Goal: Task Accomplishment & Management: Use online tool/utility

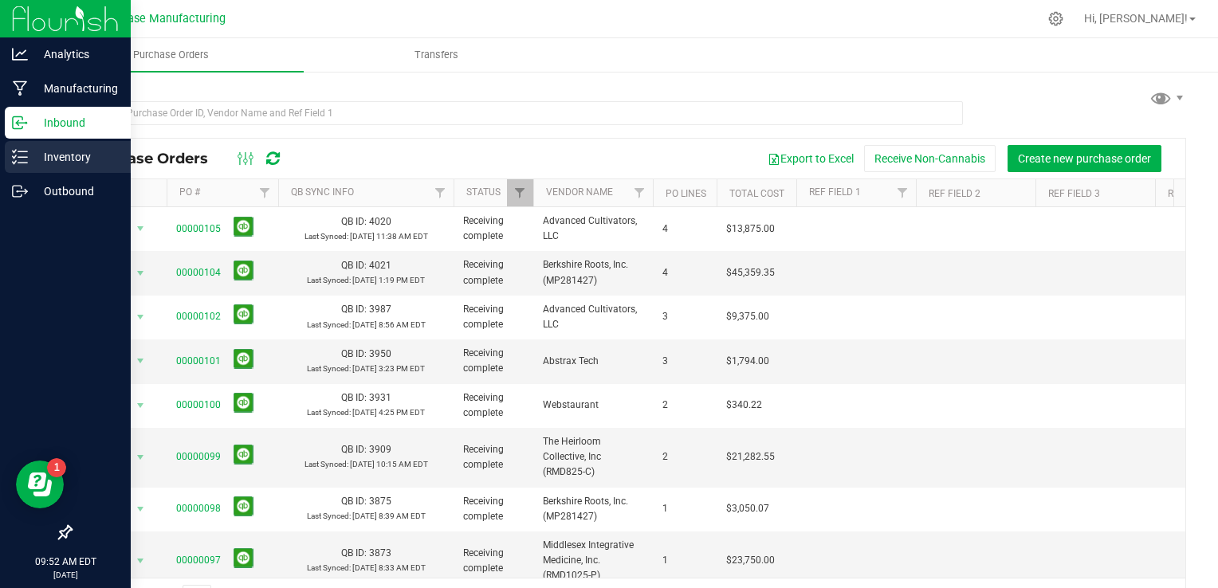
click at [8, 158] on div "Inventory" at bounding box center [68, 157] width 126 height 32
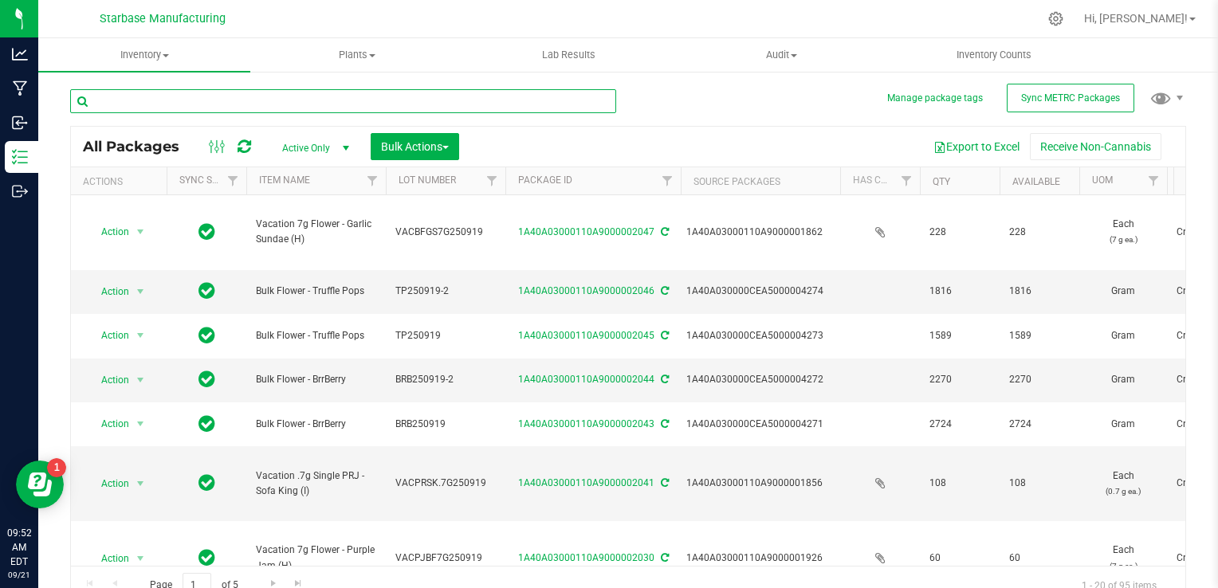
click at [197, 100] on input "text" at bounding box center [343, 101] width 546 height 24
drag, startPoint x: 339, startPoint y: 442, endPoint x: 248, endPoint y: 430, distance: 91.7
click at [248, 446] on td "Vacation .7g Single PRJ - Sofa King (I)" at bounding box center [316, 483] width 140 height 75
copy span "Vacation .7g Single PRJ - Sofa King (I)"
click at [198, 107] on input "text" at bounding box center [343, 101] width 546 height 24
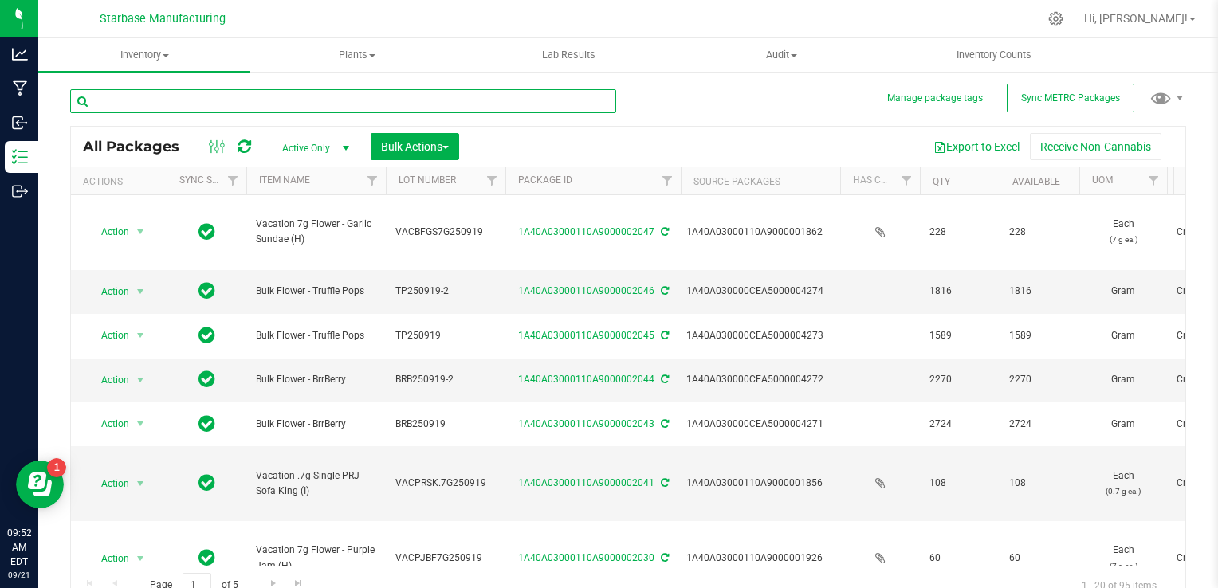
paste input "Vacation .7g Single PRJ - Sofa King (I)"
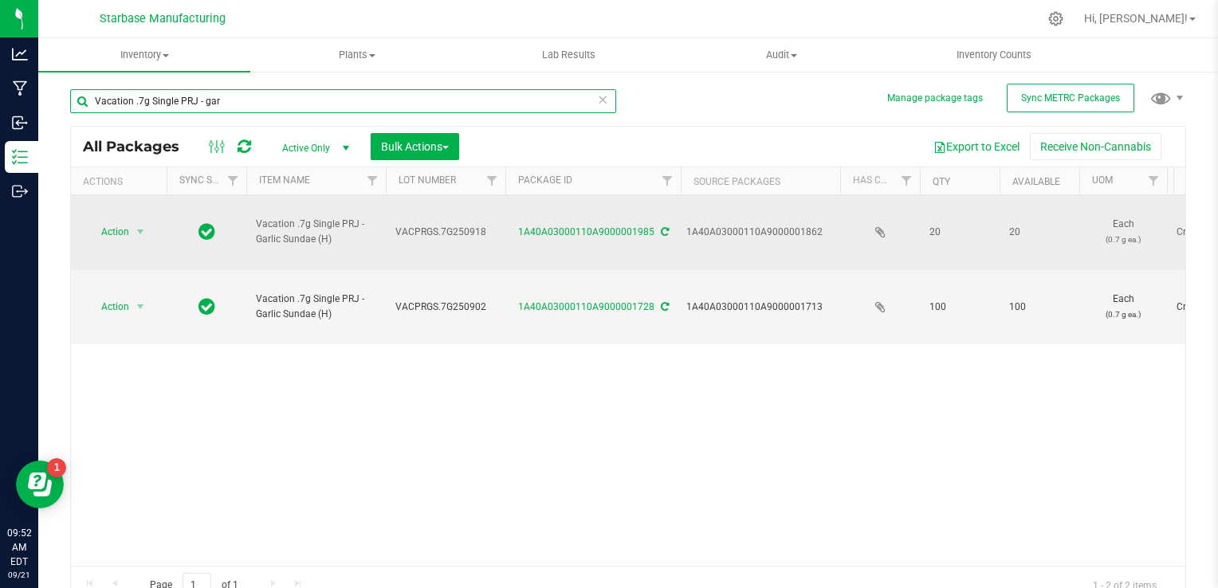
type input "Vacation .7g Single PRJ - gar"
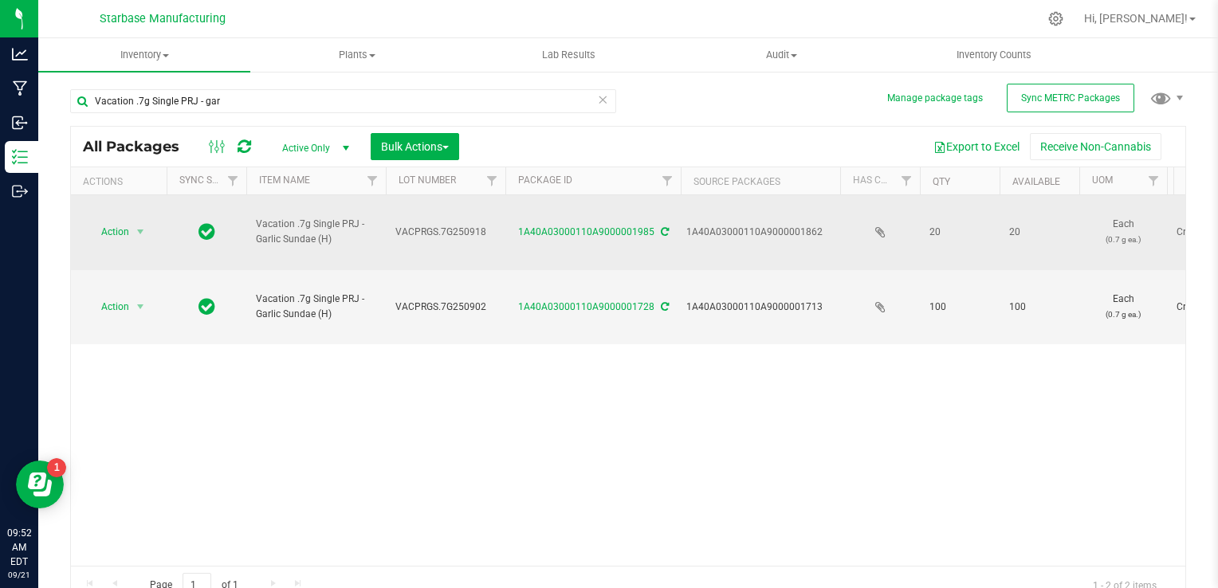
click at [437, 225] on span "VACPRGS.7G250918" at bounding box center [445, 232] width 100 height 15
click at [437, 222] on input "VACPRGS.7G250918" at bounding box center [442, 232] width 114 height 25
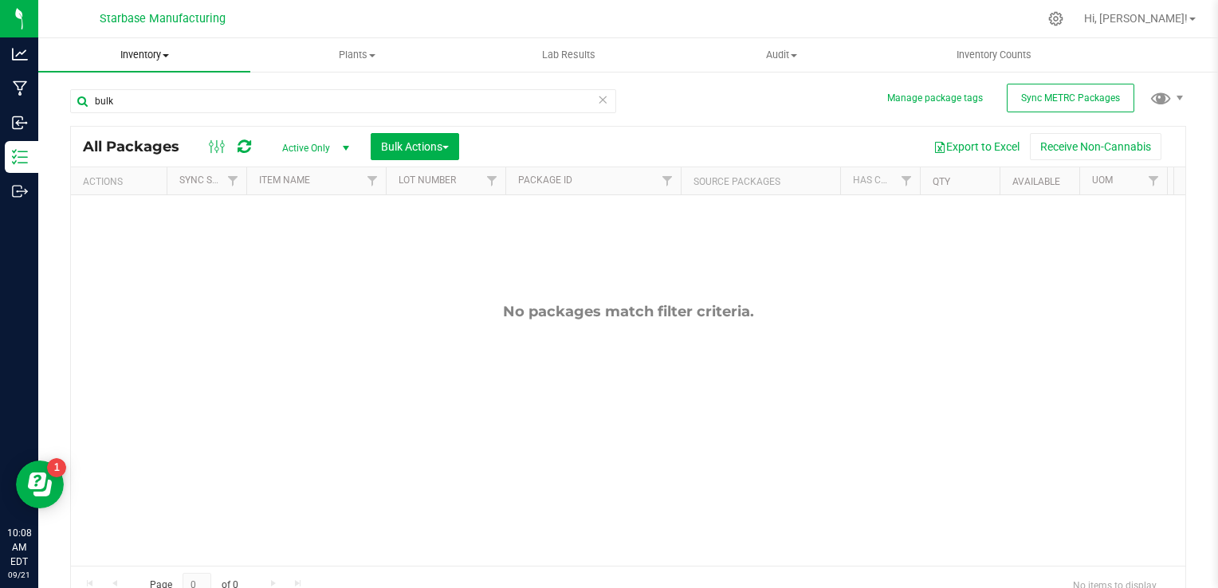
click at [163, 56] on span at bounding box center [166, 55] width 6 height 3
click at [372, 250] on div "No packages match filter criteria." at bounding box center [628, 434] width 1114 height 478
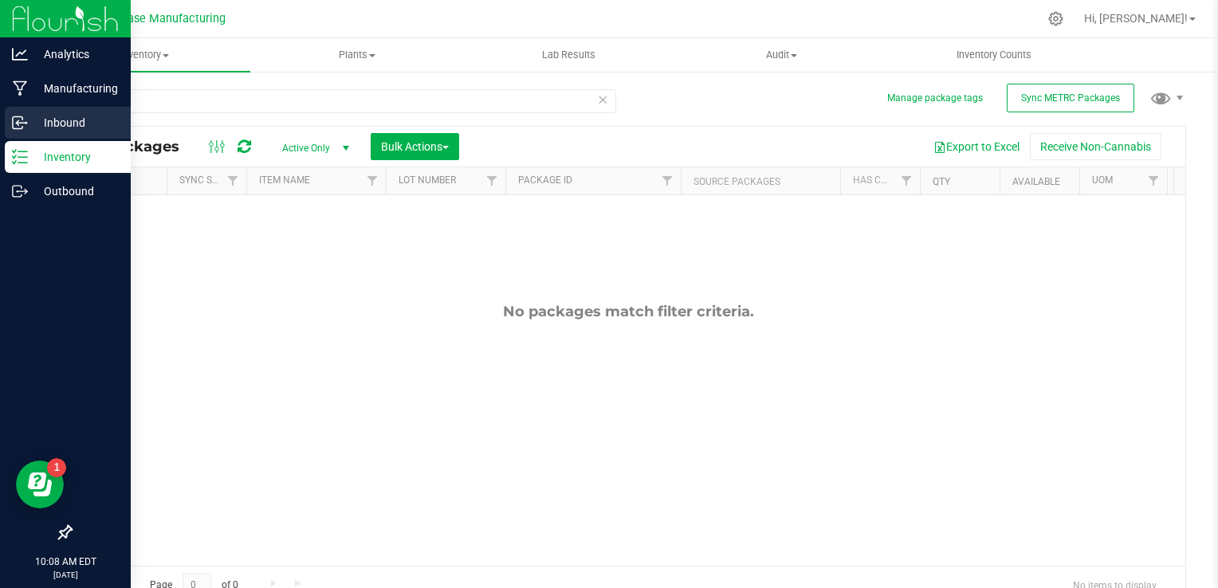
click at [29, 123] on p "Inbound" at bounding box center [76, 122] width 96 height 19
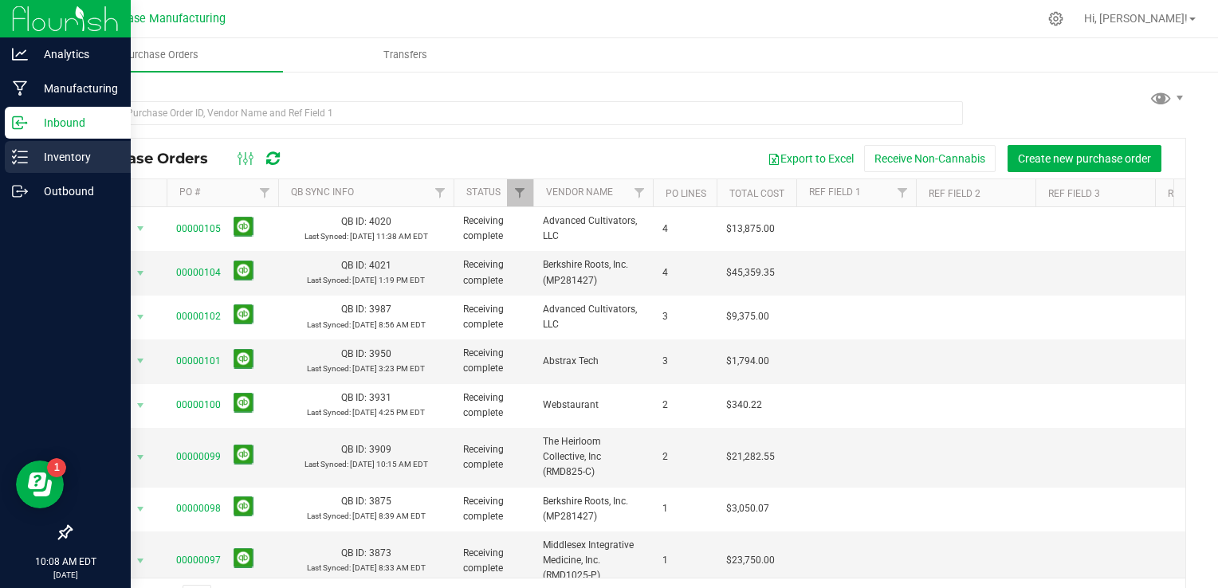
click at [44, 158] on p "Inventory" at bounding box center [76, 156] width 96 height 19
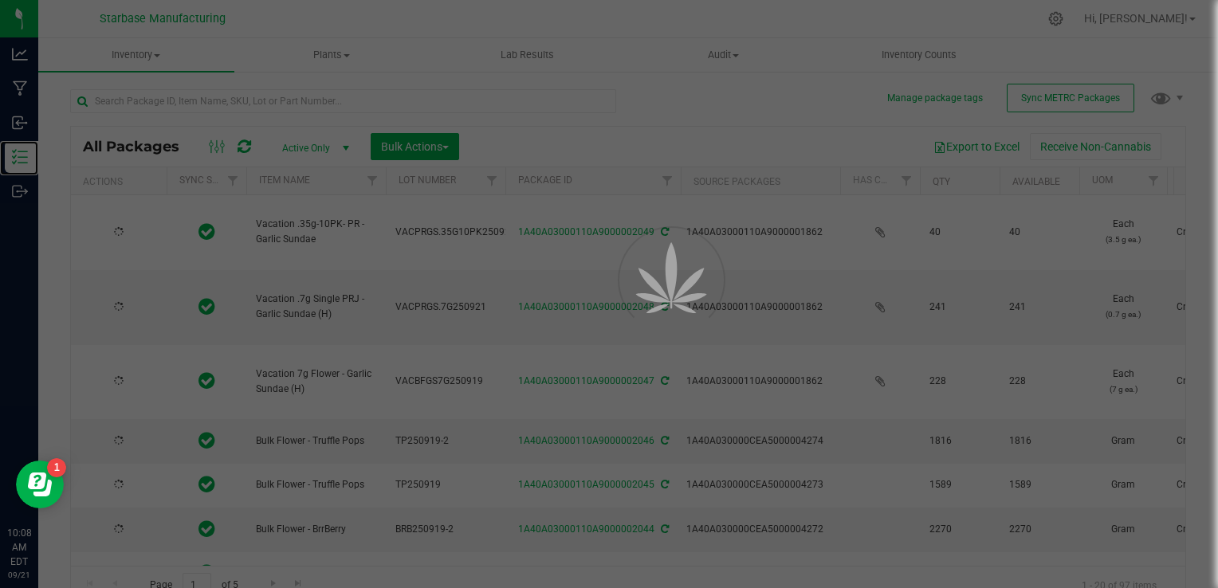
type input "[DATE]"
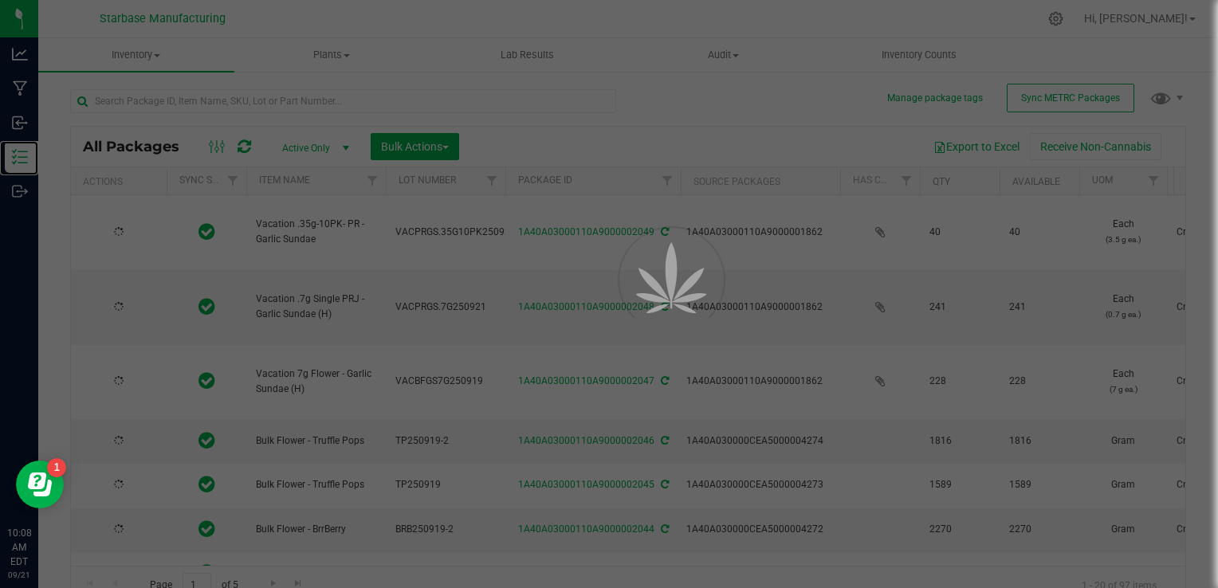
type input "[DATE]"
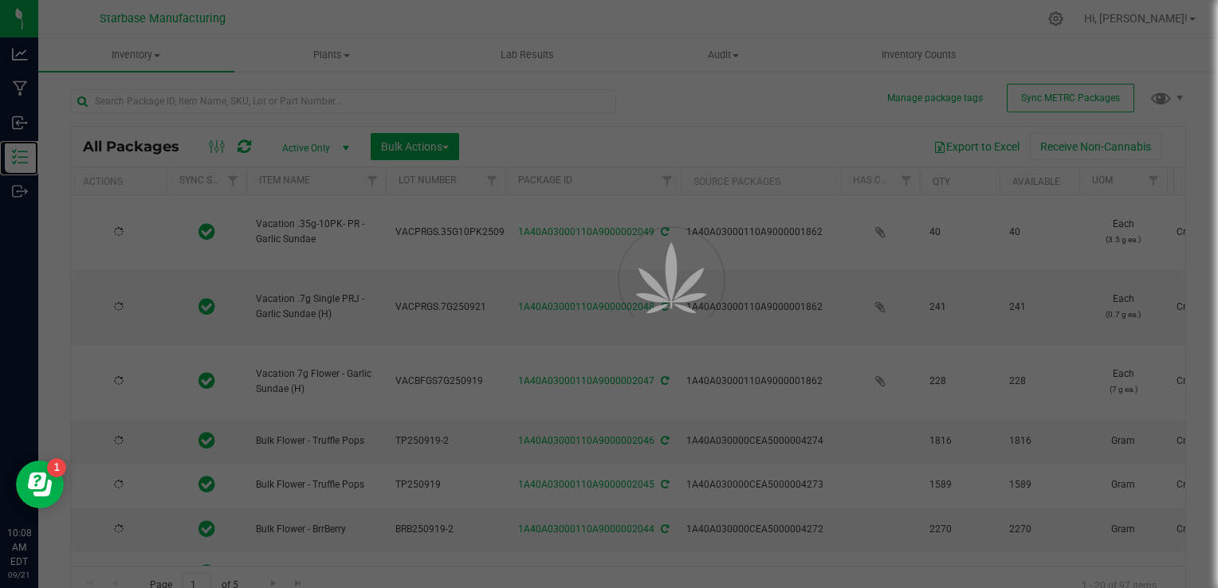
type input "[DATE]"
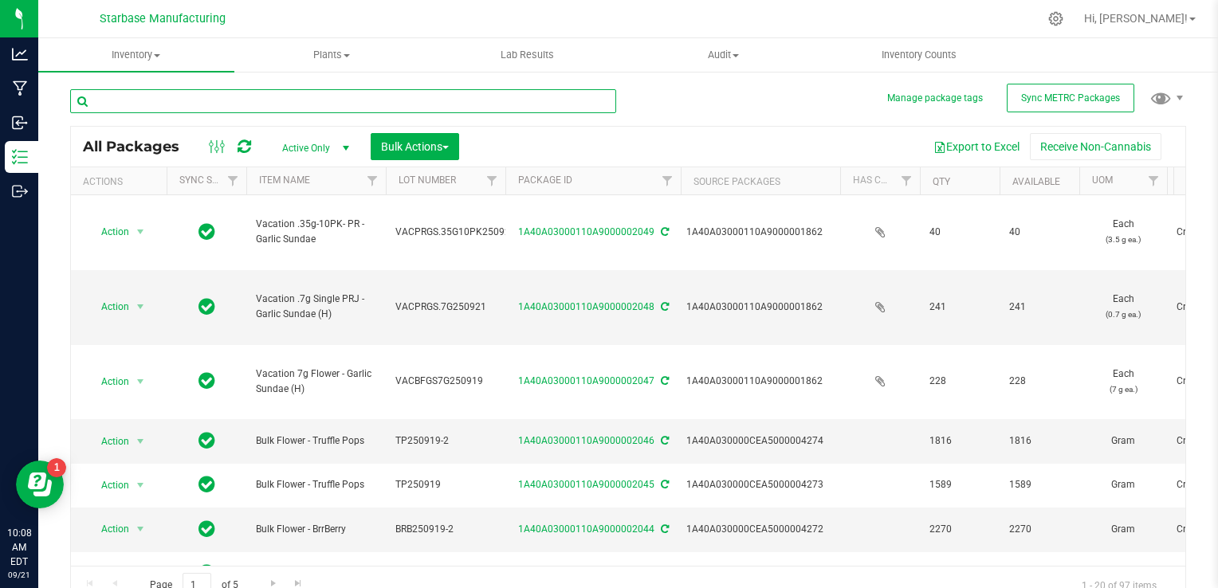
click at [233, 96] on input "text" at bounding box center [343, 101] width 546 height 24
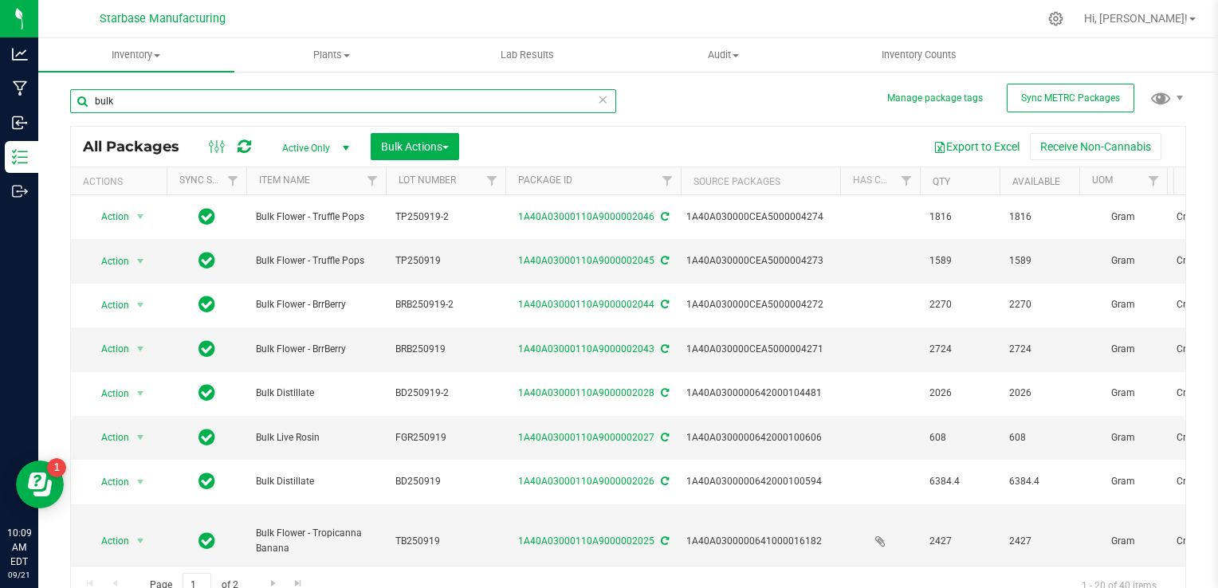
type input "bulk"
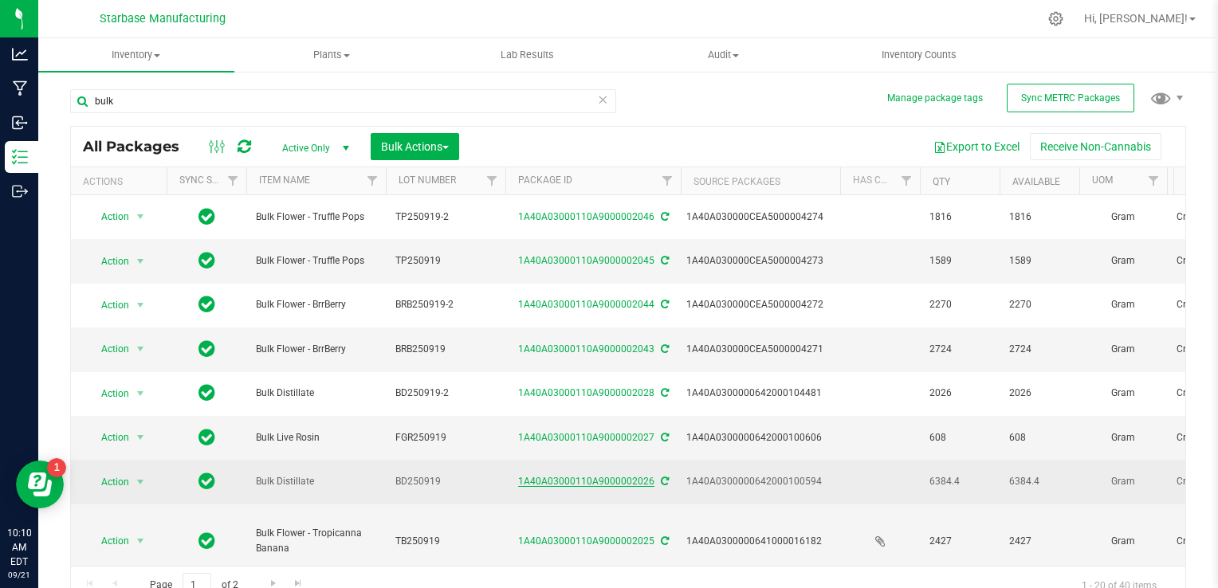
click at [639, 476] on link "1A40A03000110A9000002026" at bounding box center [586, 481] width 136 height 11
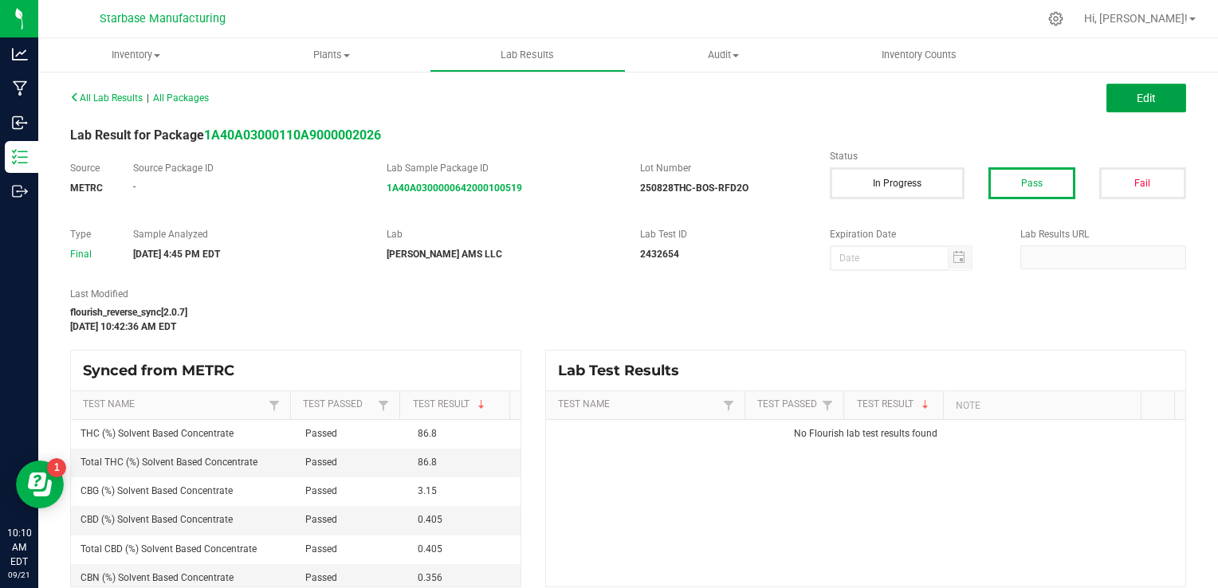
drag, startPoint x: 1108, startPoint y: 110, endPoint x: 966, endPoint y: 273, distance: 216.4
click at [1110, 108] on button "Edit" at bounding box center [1146, 98] width 80 height 29
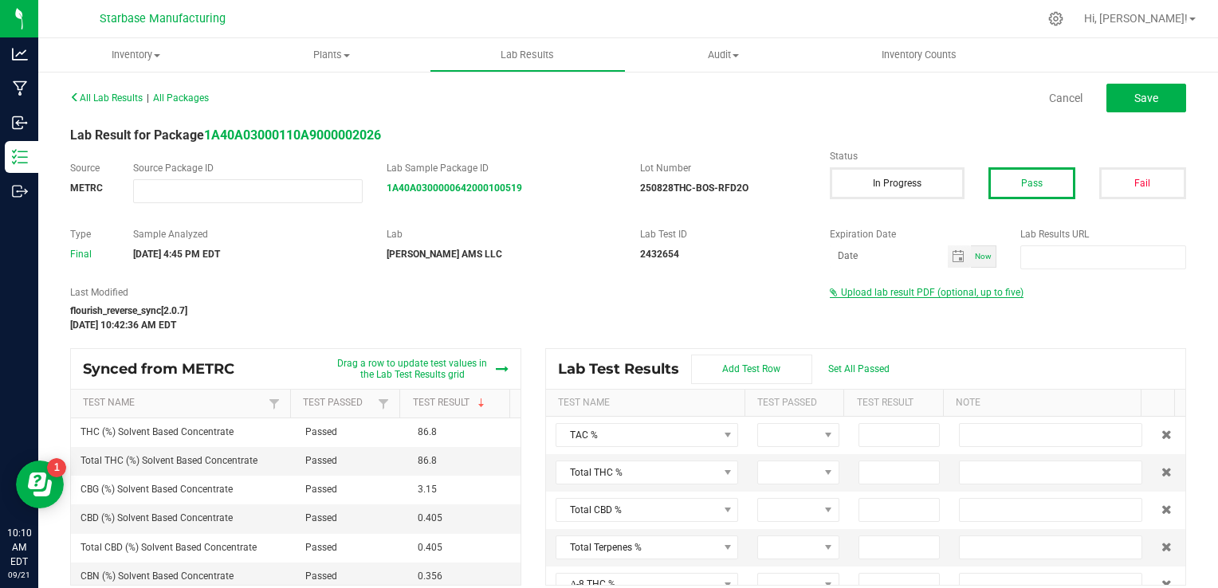
click at [918, 298] on span "Upload lab result PDF (optional, up to five)" at bounding box center [932, 292] width 183 height 11
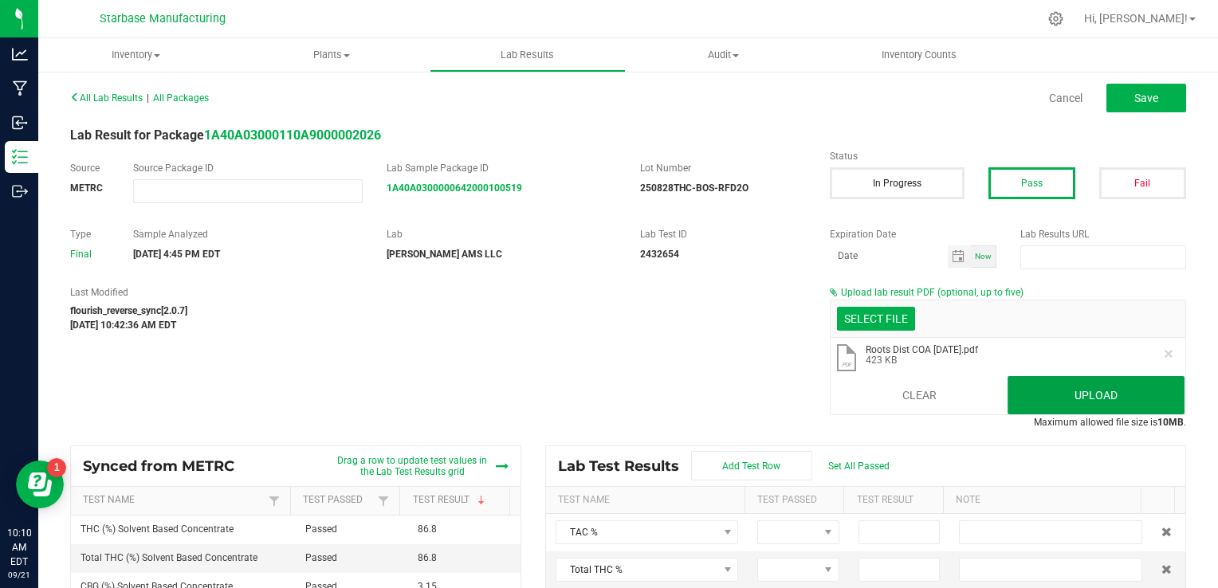
click at [1031, 403] on button "Upload" at bounding box center [1096, 395] width 177 height 38
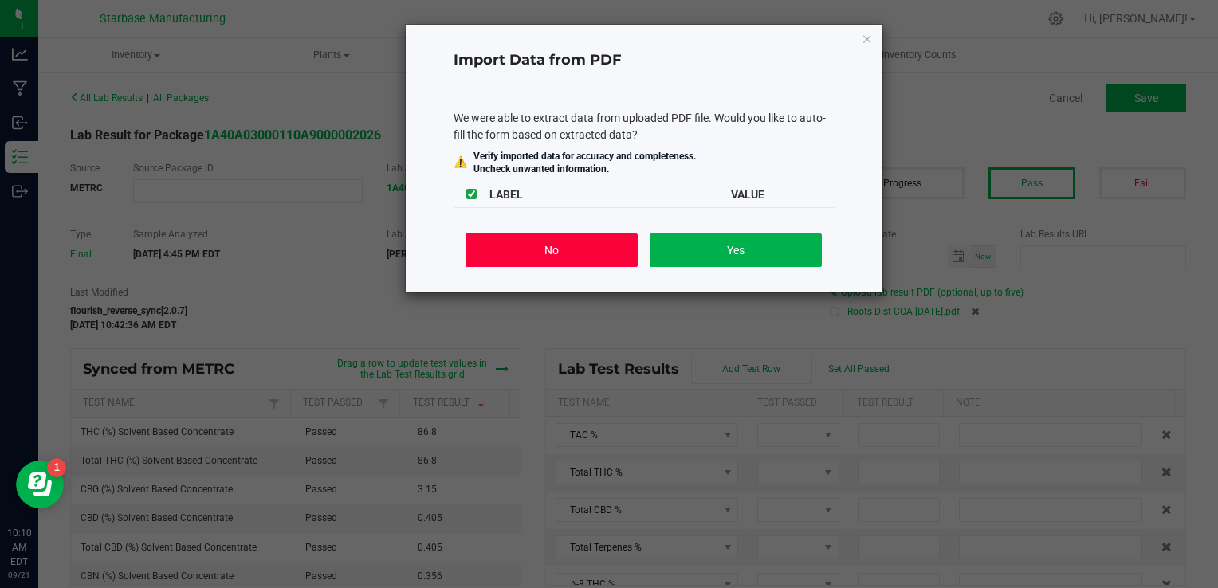
click at [595, 256] on button "No" at bounding box center [551, 250] width 171 height 33
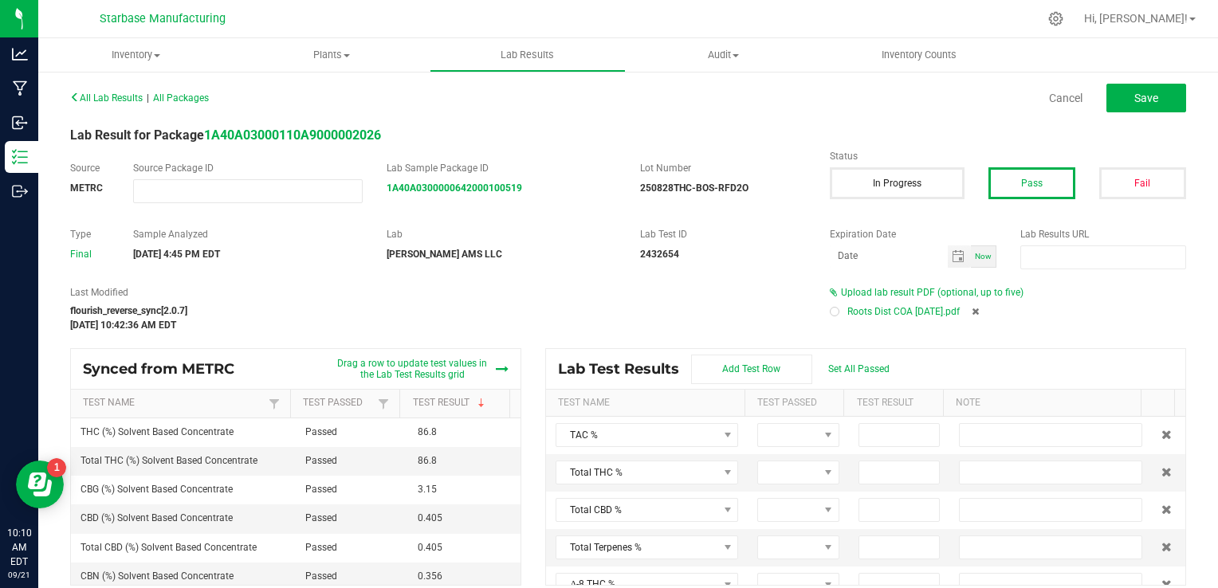
click at [832, 312] on div at bounding box center [834, 311] width 5 height 5
click at [1151, 100] on button "Save" at bounding box center [1146, 98] width 80 height 29
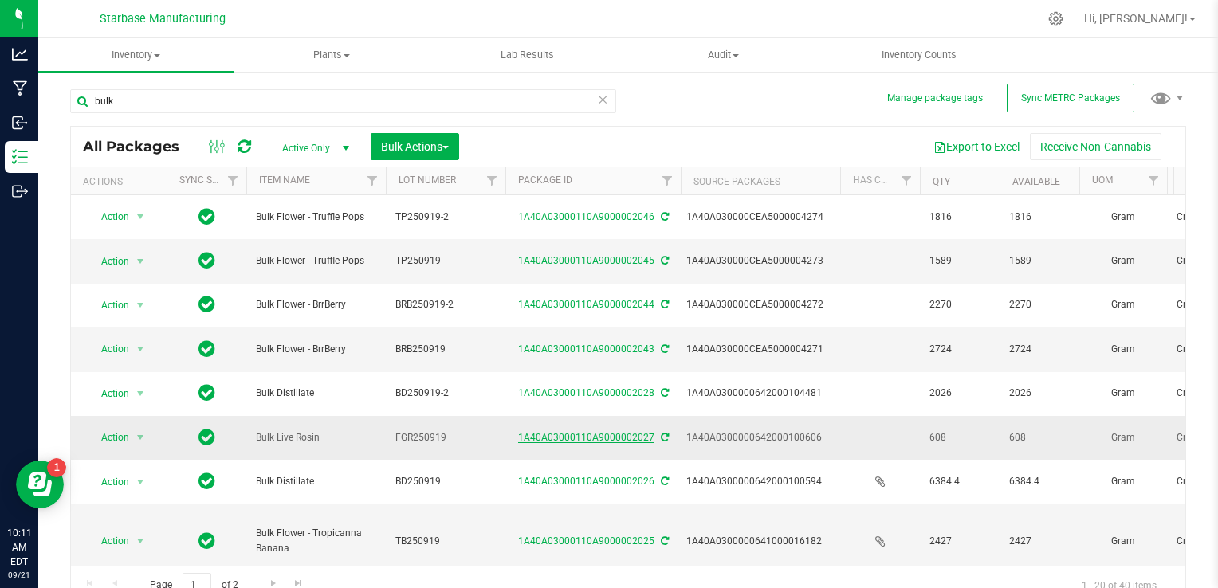
click at [572, 432] on link "1A40A03000110A9000002027" at bounding box center [586, 437] width 136 height 11
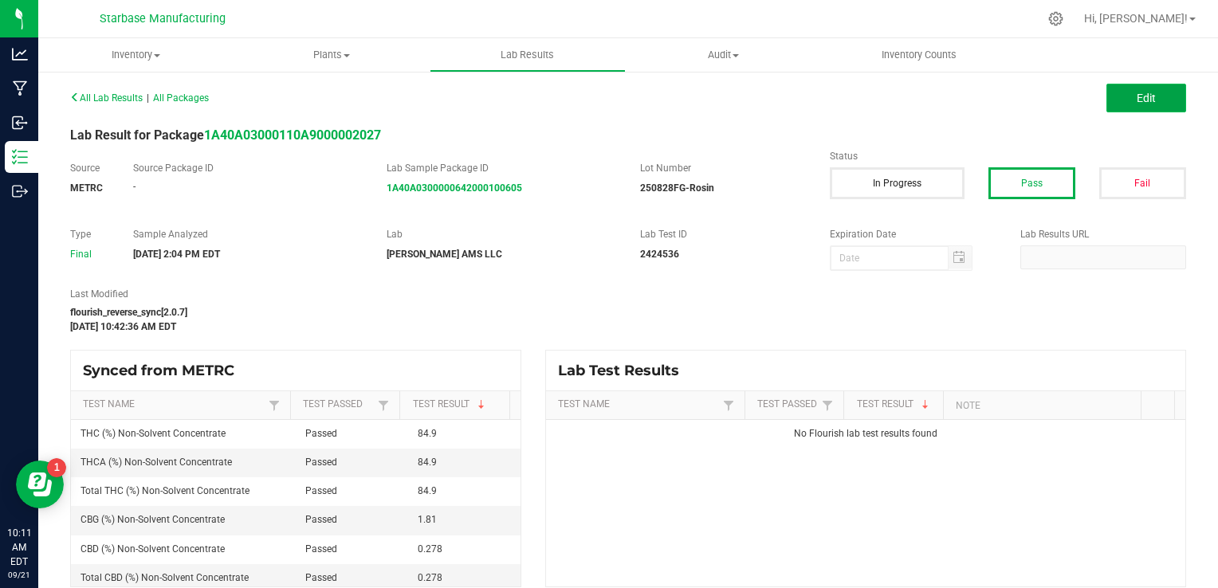
click at [1137, 99] on span "Edit" at bounding box center [1146, 98] width 19 height 13
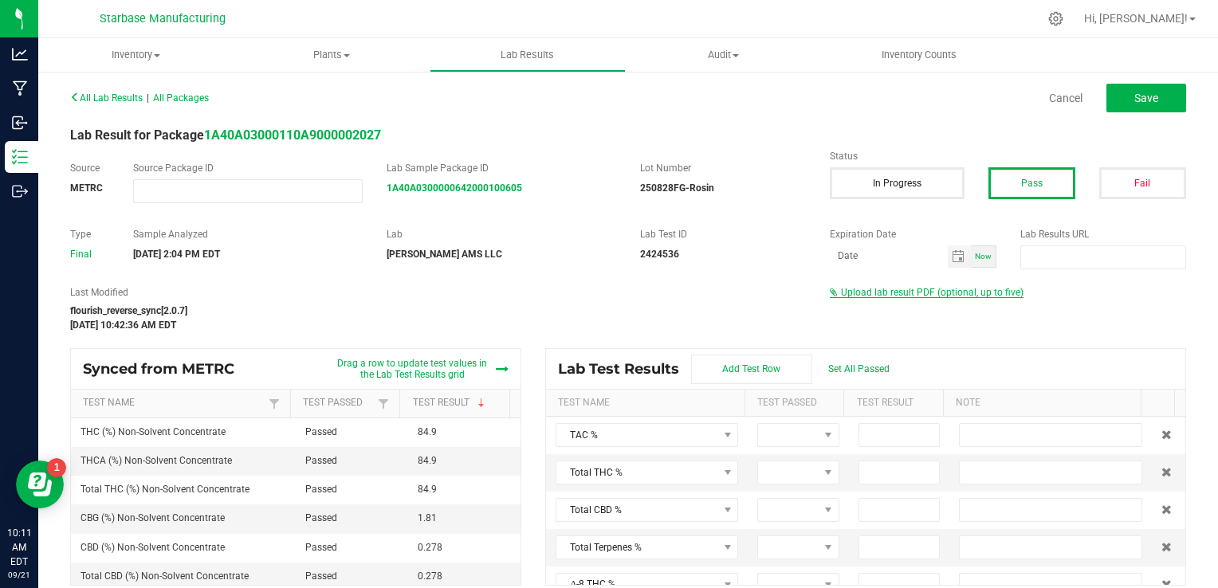
click at [909, 291] on span "Upload lab result PDF (optional, up to five)" at bounding box center [932, 292] width 183 height 11
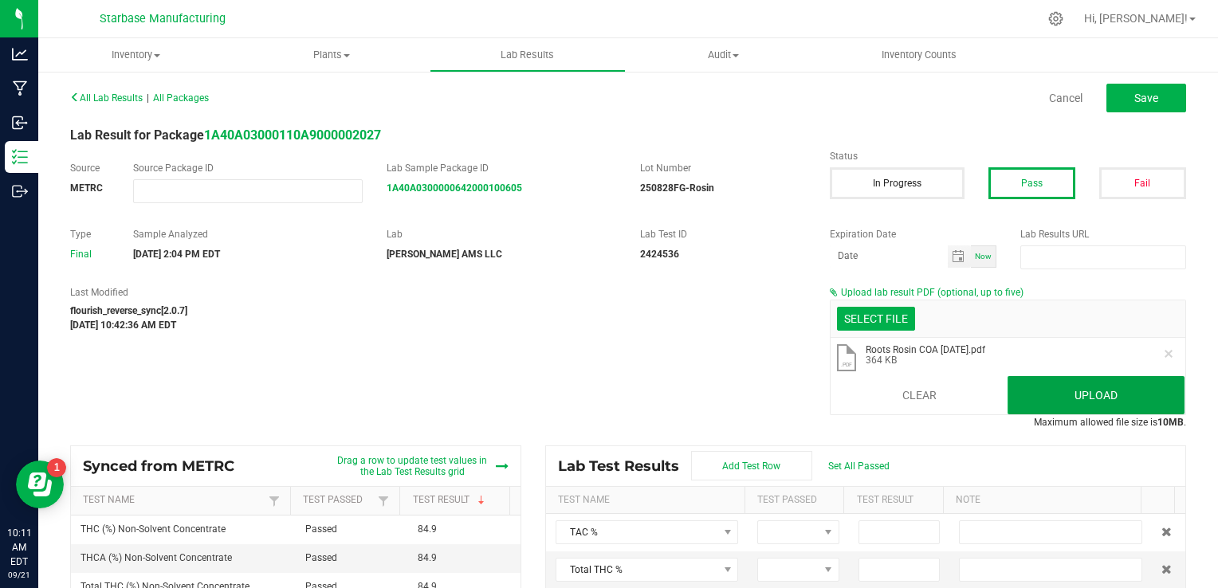
click at [1055, 402] on button "Upload" at bounding box center [1096, 395] width 177 height 38
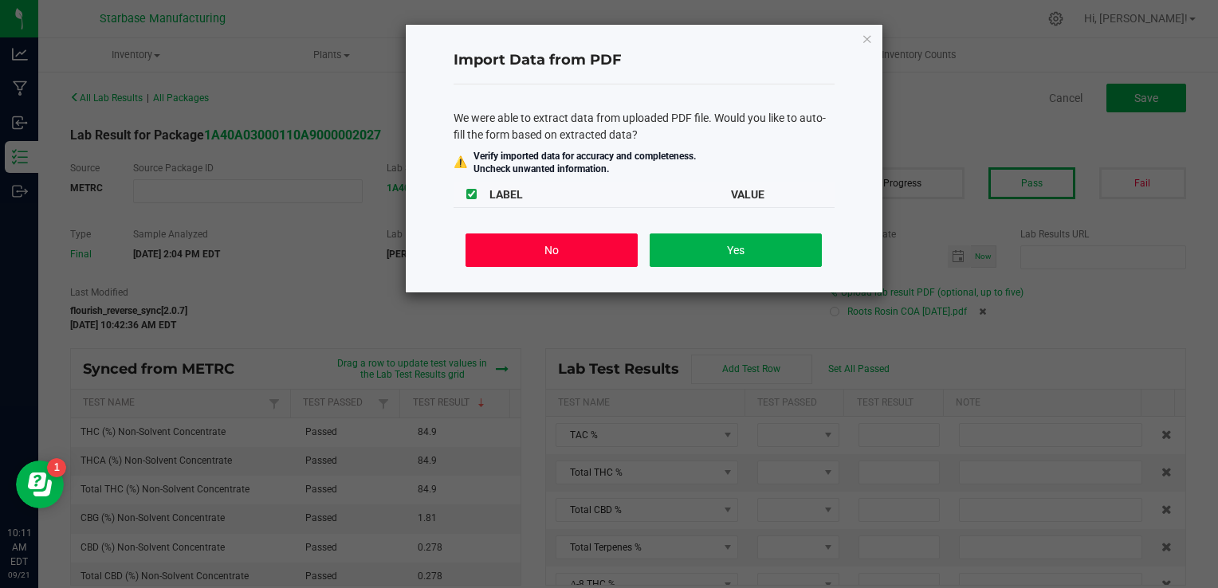
click at [582, 254] on button "No" at bounding box center [551, 250] width 171 height 33
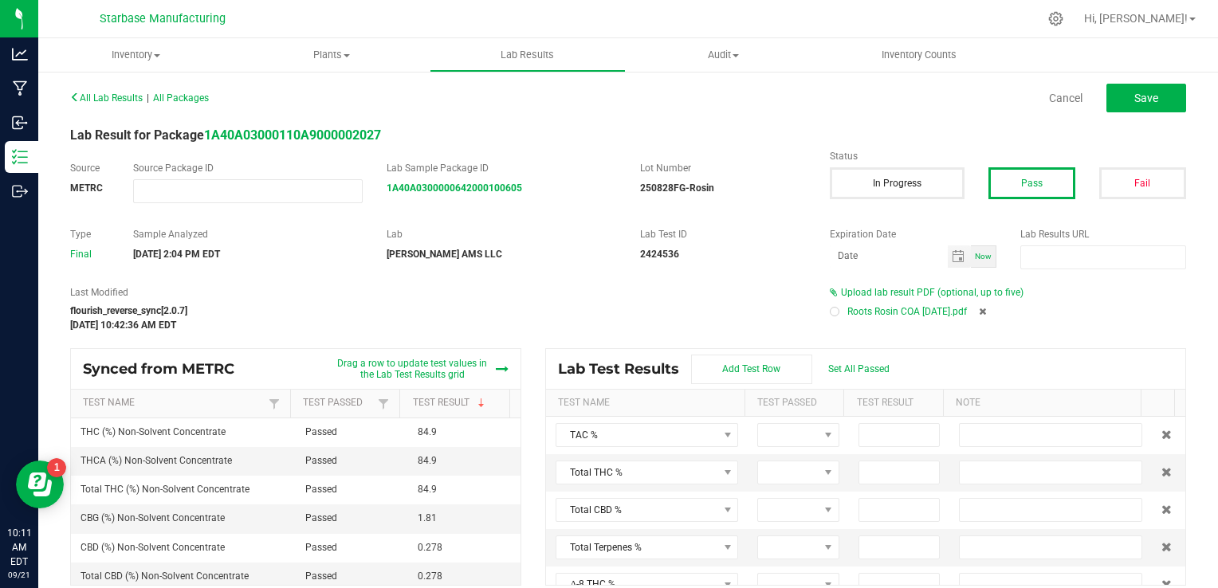
click at [830, 314] on div at bounding box center [835, 312] width 10 height 10
click at [1113, 95] on button "Save" at bounding box center [1146, 98] width 80 height 29
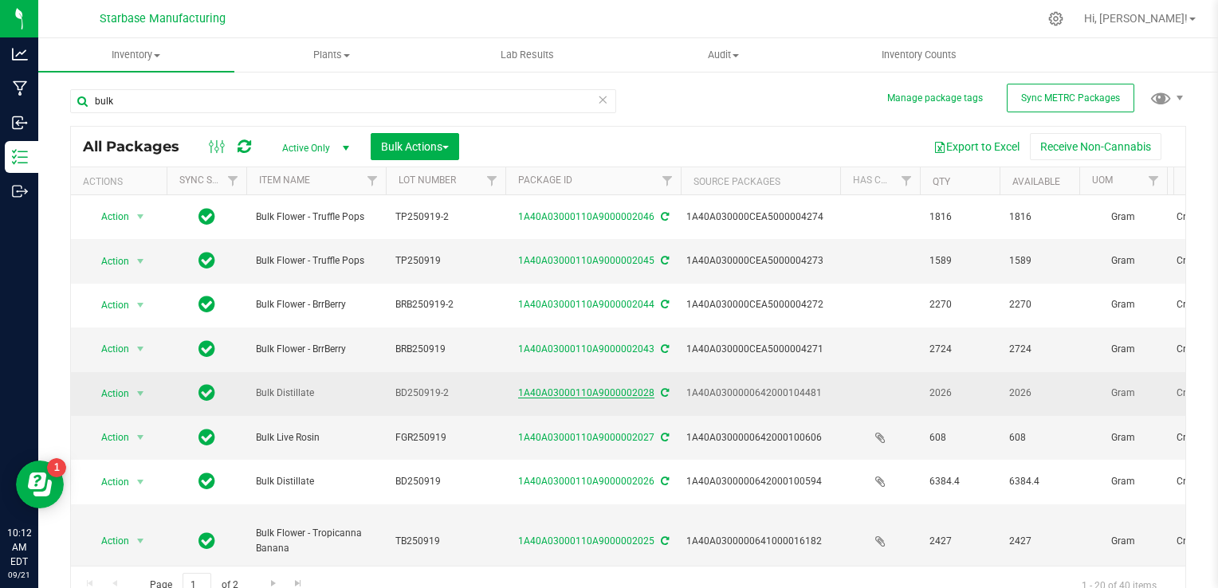
click at [555, 391] on link "1A40A03000110A9000002028" at bounding box center [586, 392] width 136 height 11
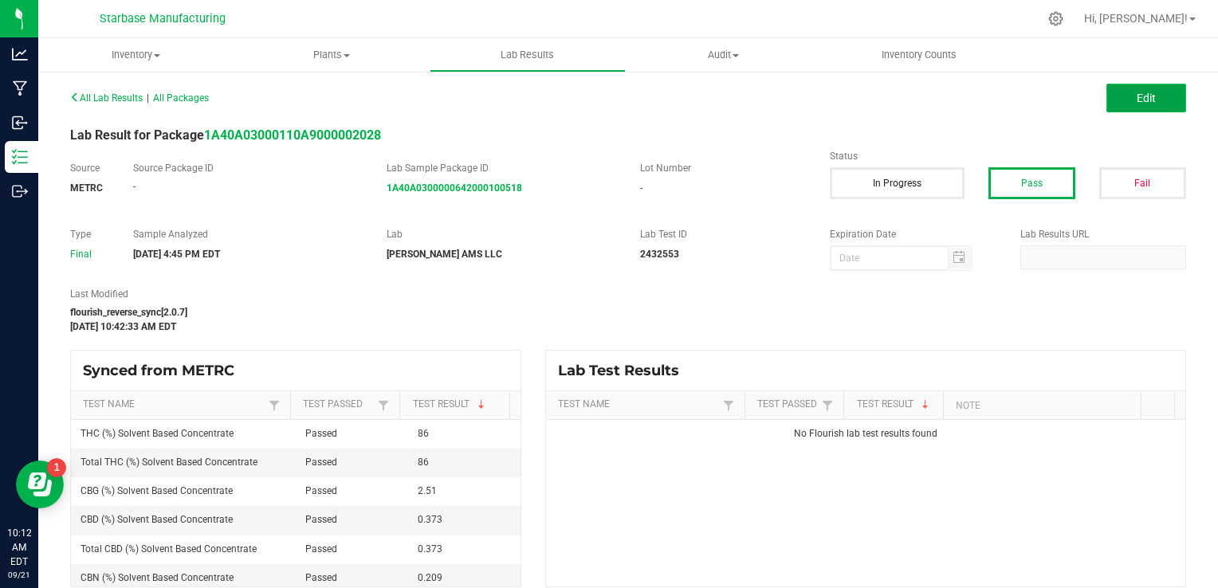
click at [1151, 100] on button "Edit" at bounding box center [1146, 98] width 80 height 29
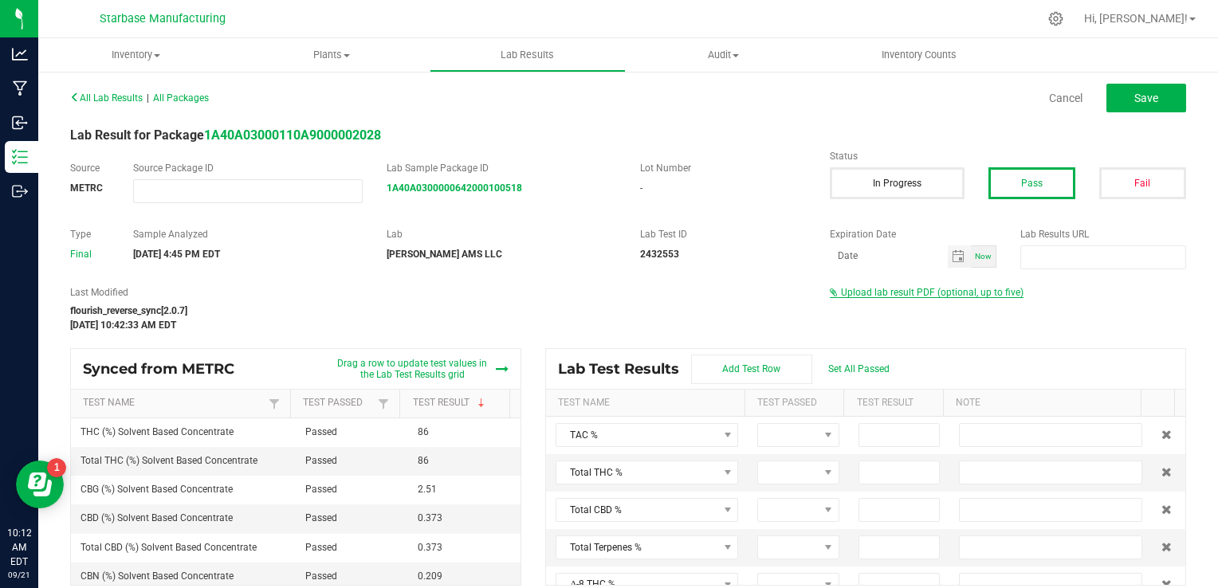
click at [847, 295] on span "Upload lab result PDF (optional, up to five)" at bounding box center [932, 292] width 183 height 11
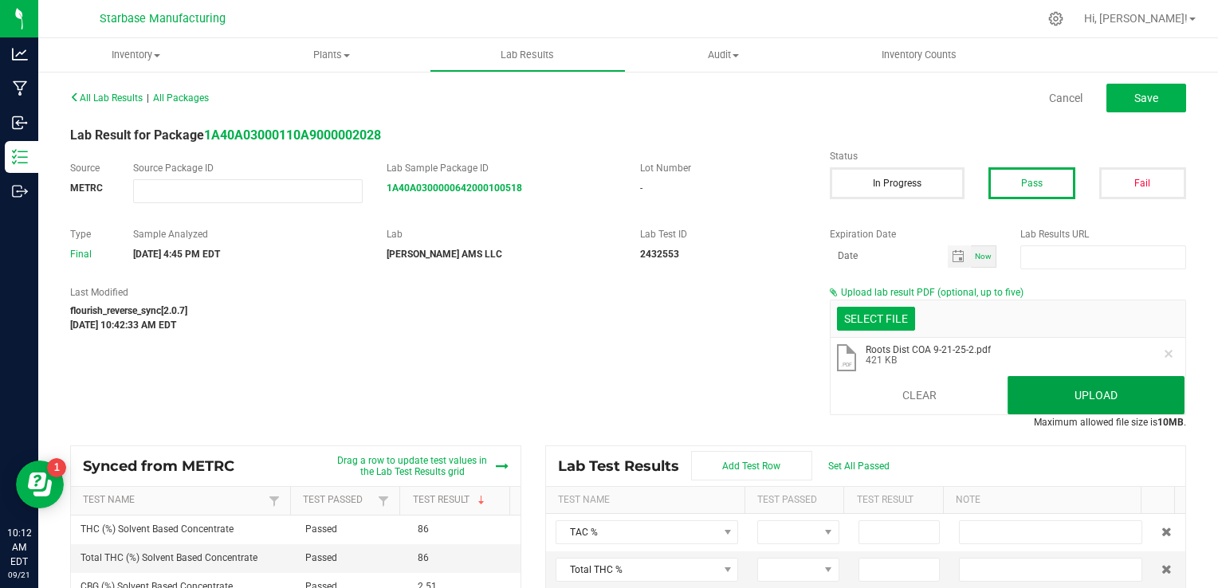
click at [1065, 392] on button "Upload" at bounding box center [1096, 395] width 177 height 38
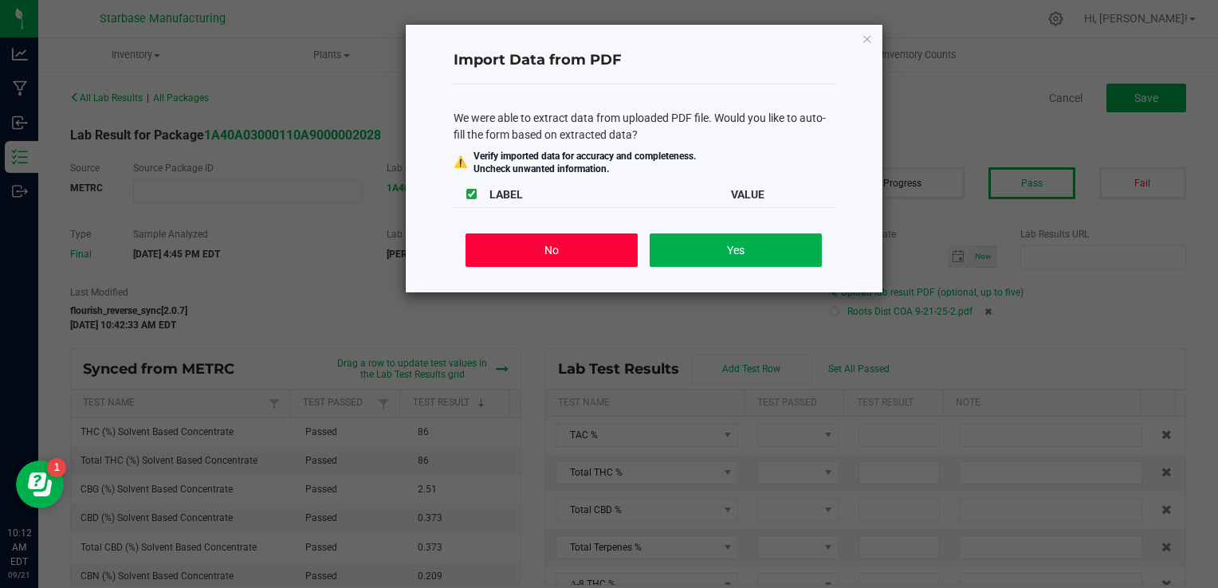
click at [572, 261] on button "No" at bounding box center [551, 250] width 171 height 33
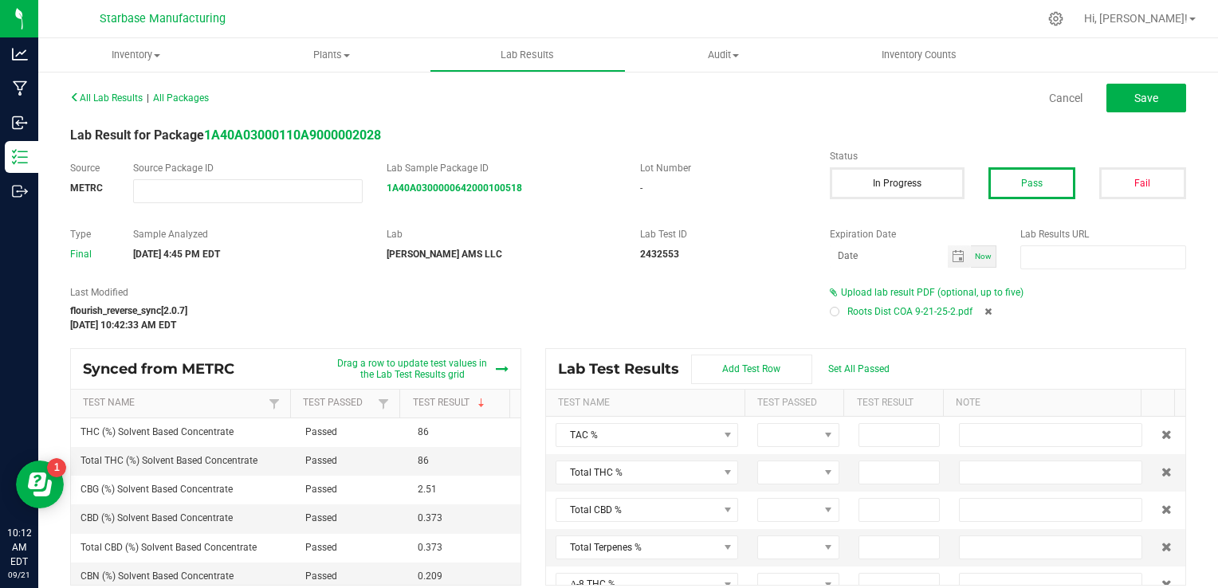
click at [832, 313] on div at bounding box center [834, 311] width 5 height 5
click at [1110, 97] on button "Save" at bounding box center [1146, 98] width 80 height 29
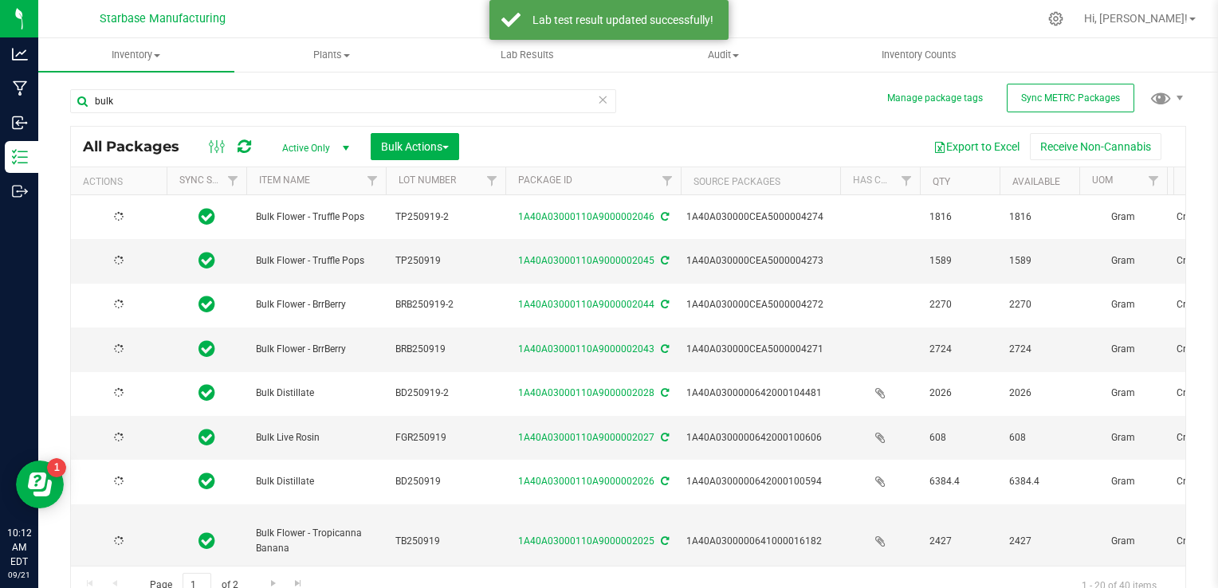
type input "[DATE]"
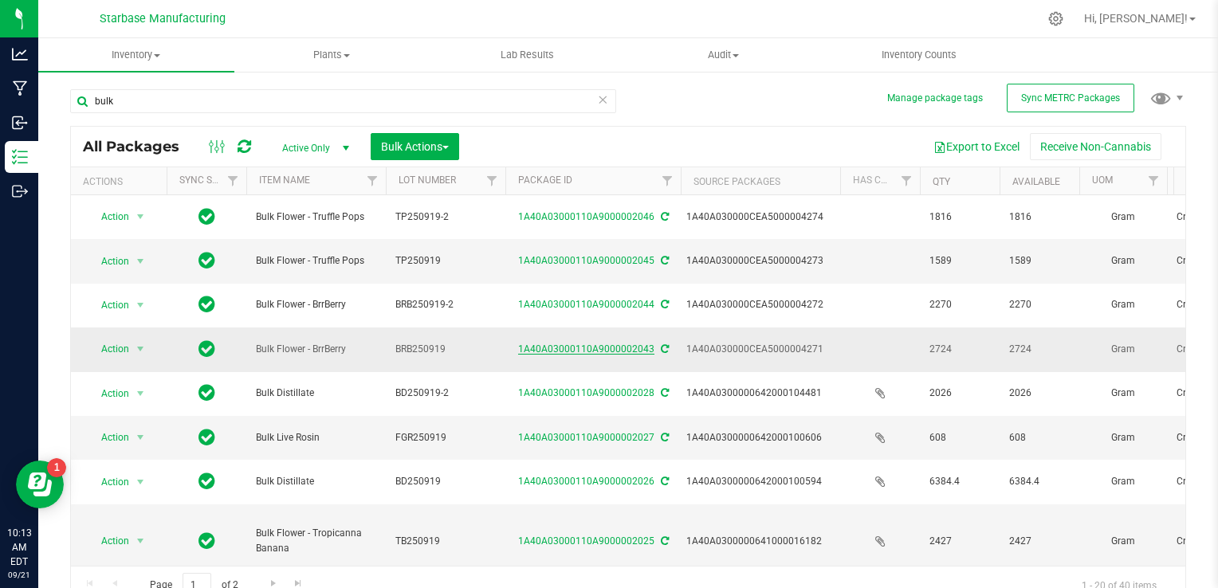
click at [599, 352] on link "1A40A03000110A9000002043" at bounding box center [586, 349] width 136 height 11
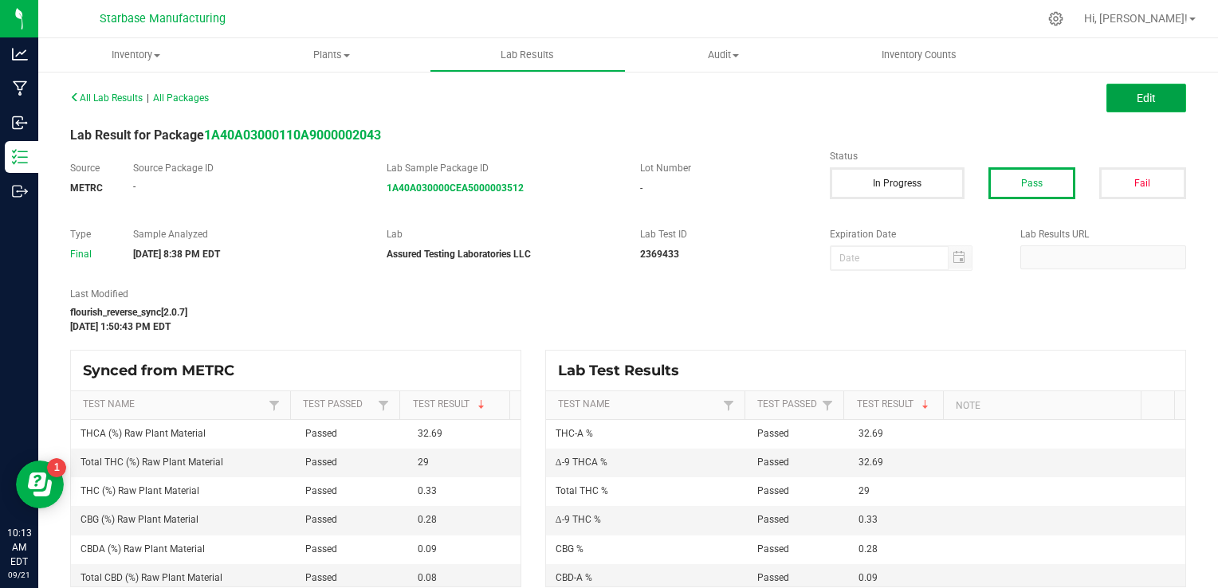
click at [1137, 96] on span "Edit" at bounding box center [1146, 98] width 19 height 13
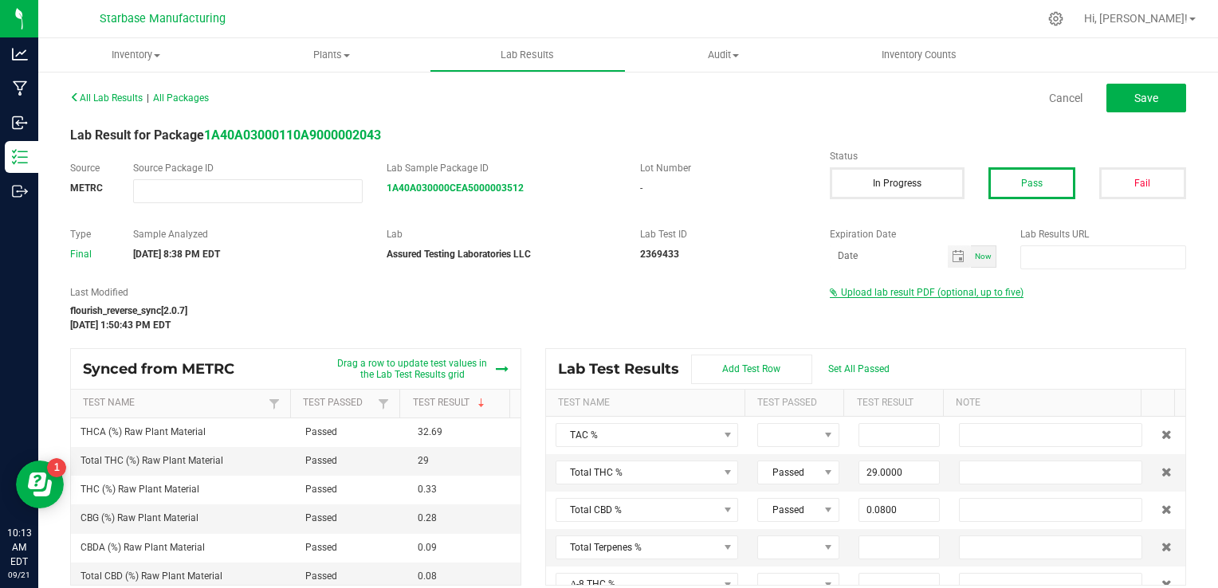
click at [867, 295] on span "Upload lab result PDF (optional, up to five)" at bounding box center [932, 292] width 183 height 11
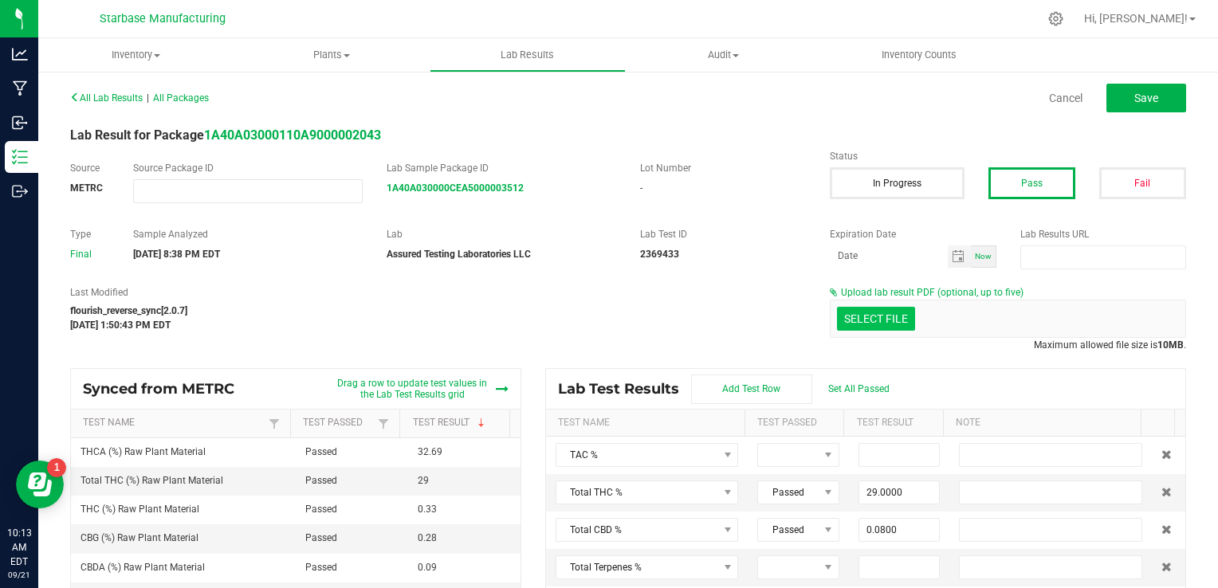
click at [857, 307] on div "Select file" at bounding box center [876, 319] width 78 height 24
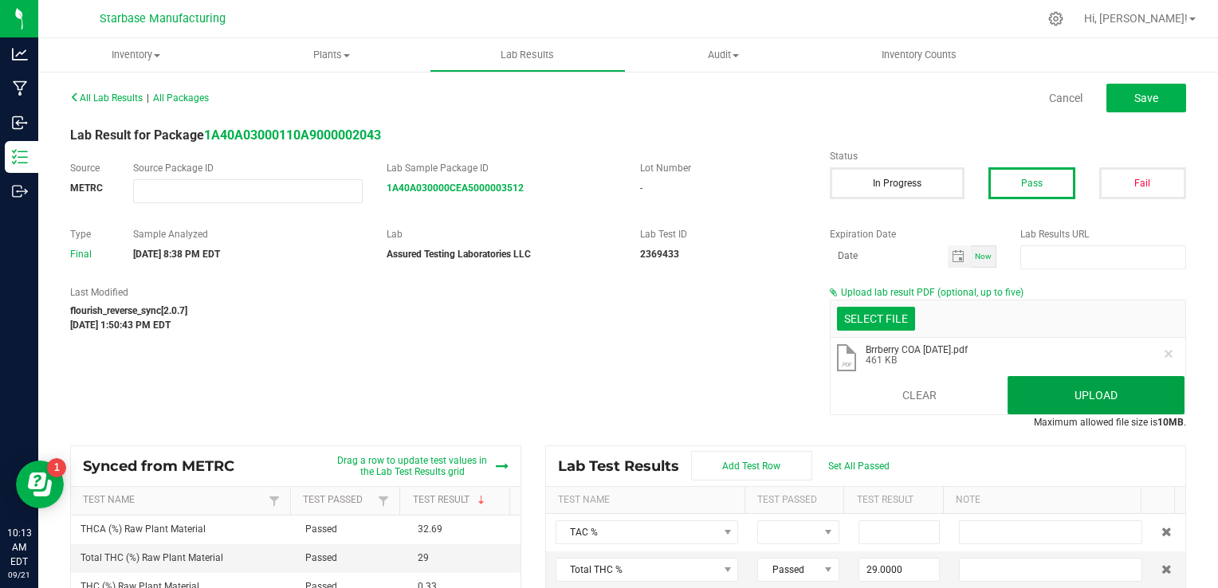
click at [1043, 392] on button "Upload" at bounding box center [1096, 395] width 177 height 38
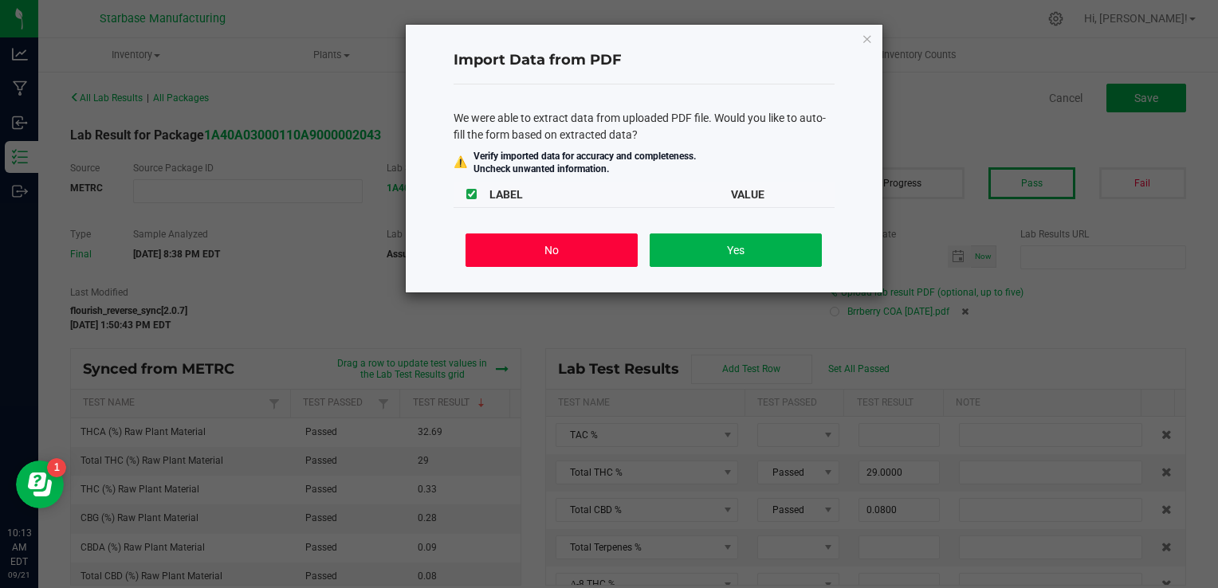
click at [583, 250] on button "No" at bounding box center [551, 250] width 171 height 33
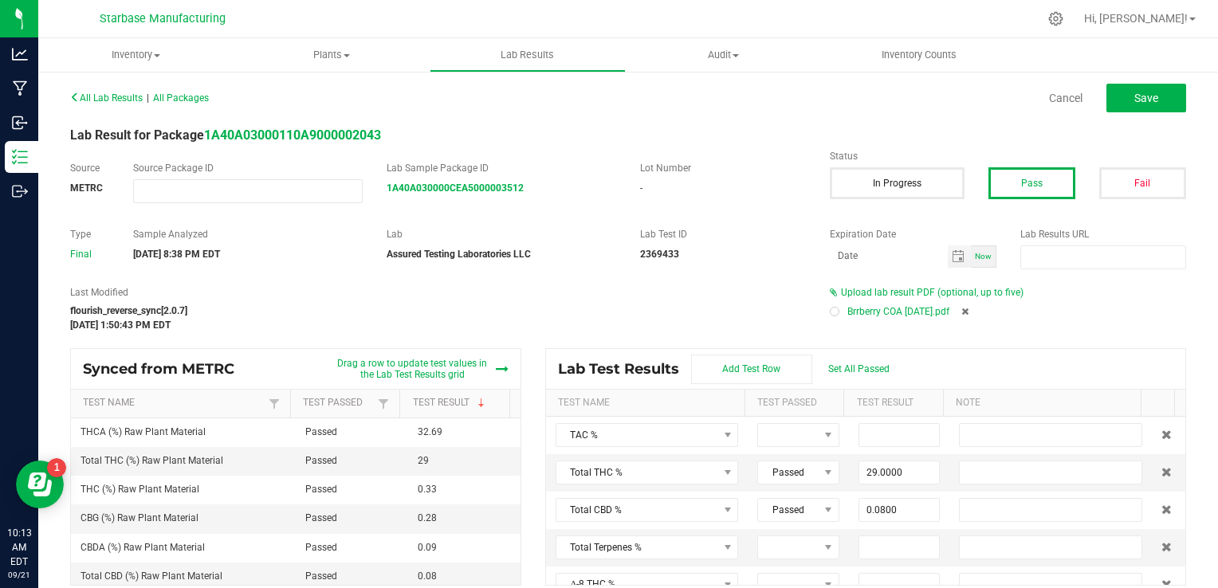
click at [830, 314] on div at bounding box center [835, 312] width 10 height 10
click at [1115, 104] on button "Save" at bounding box center [1146, 98] width 80 height 29
type input "29.0000"
type input "0.0800"
type input "0.3300"
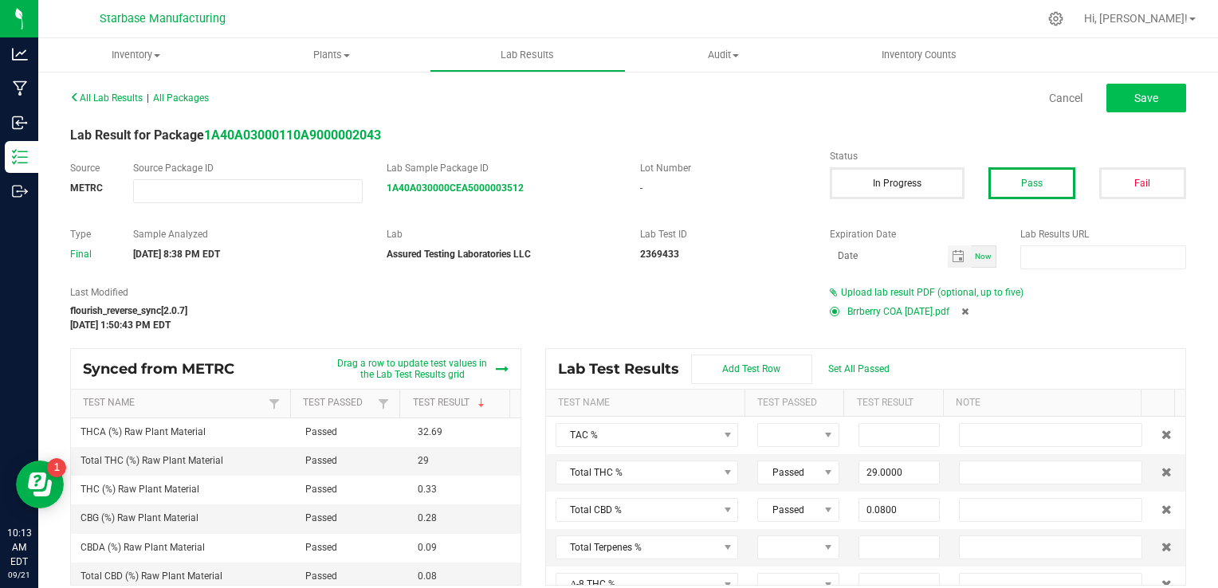
type input "32.6900"
type input "0.0000"
type input "0.0900"
type input "0.2800"
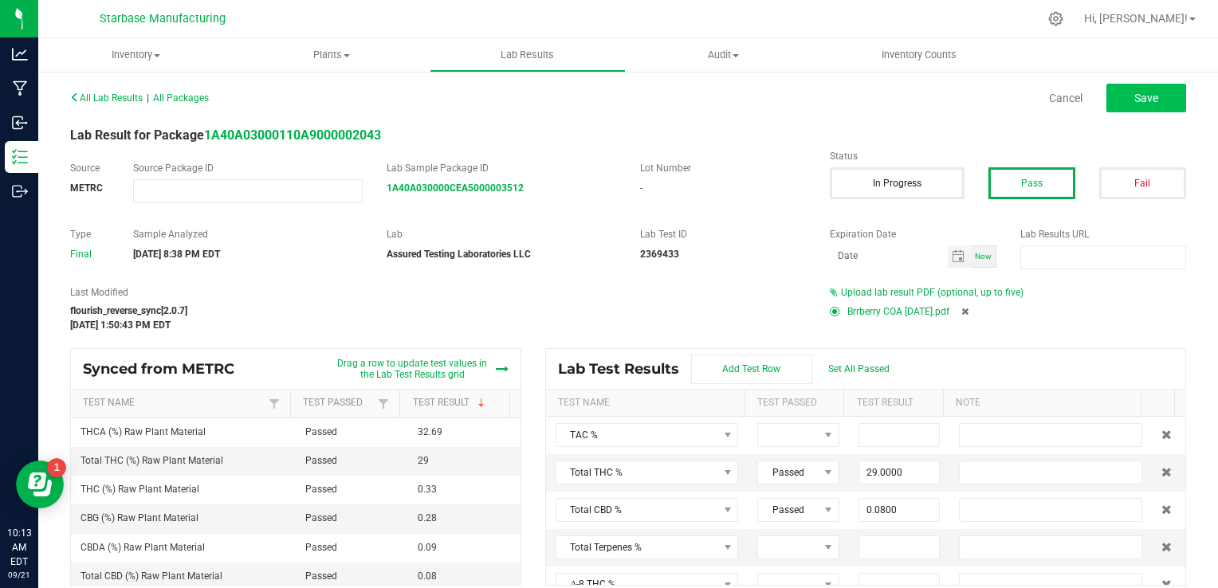
type input "0.0000"
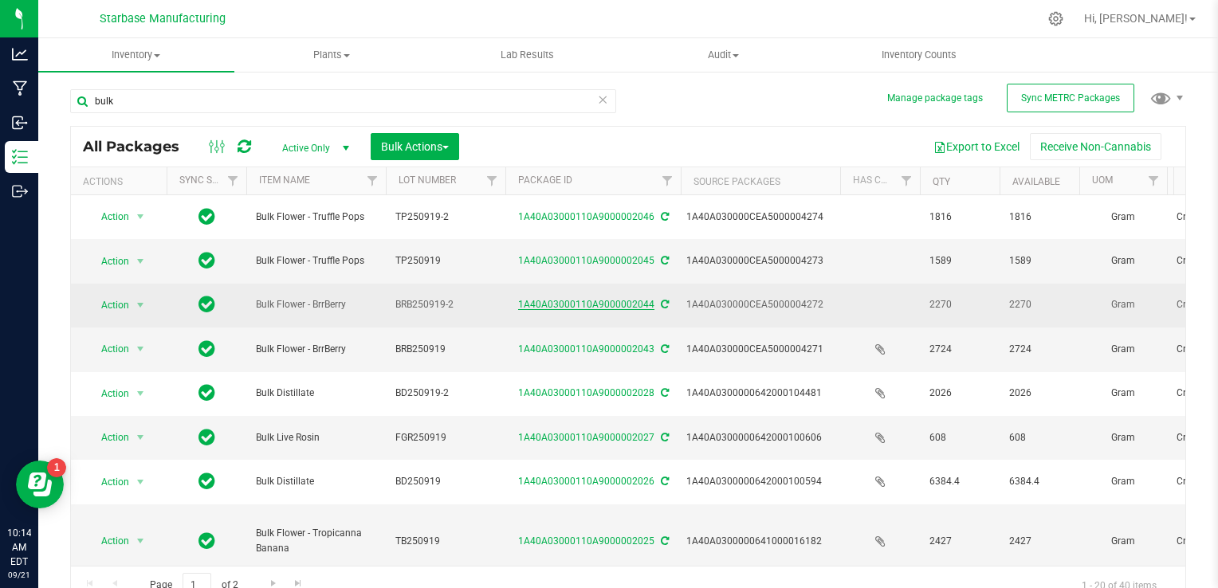
click at [609, 301] on link "1A40A03000110A9000002044" at bounding box center [586, 304] width 136 height 11
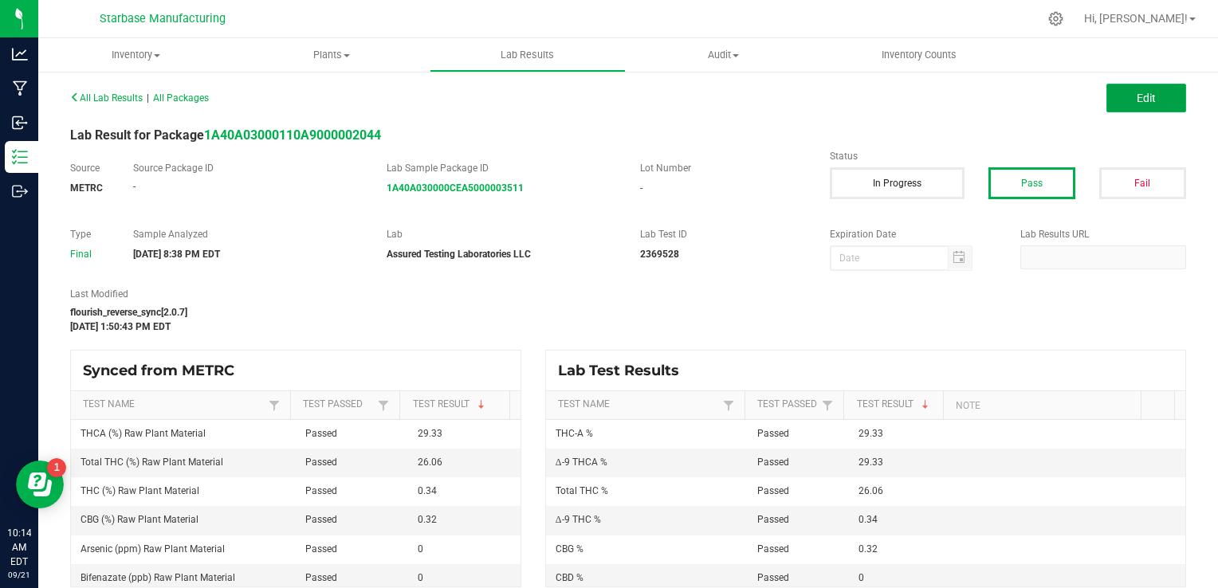
click at [1150, 101] on button "Edit" at bounding box center [1146, 98] width 80 height 29
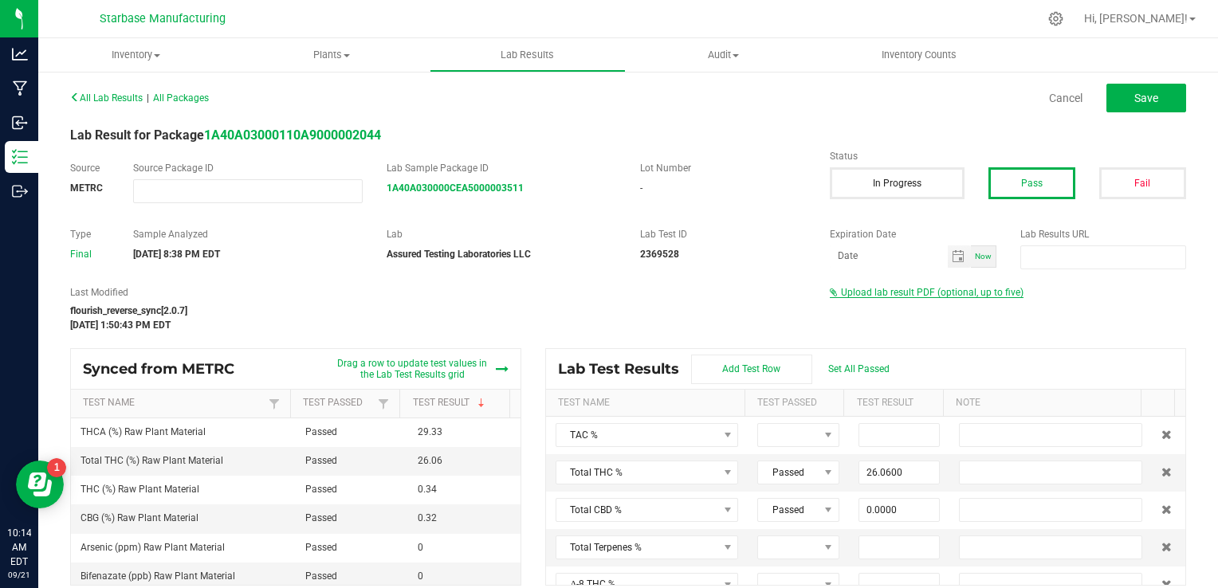
click at [932, 288] on span "Upload lab result PDF (optional, up to five)" at bounding box center [932, 292] width 183 height 11
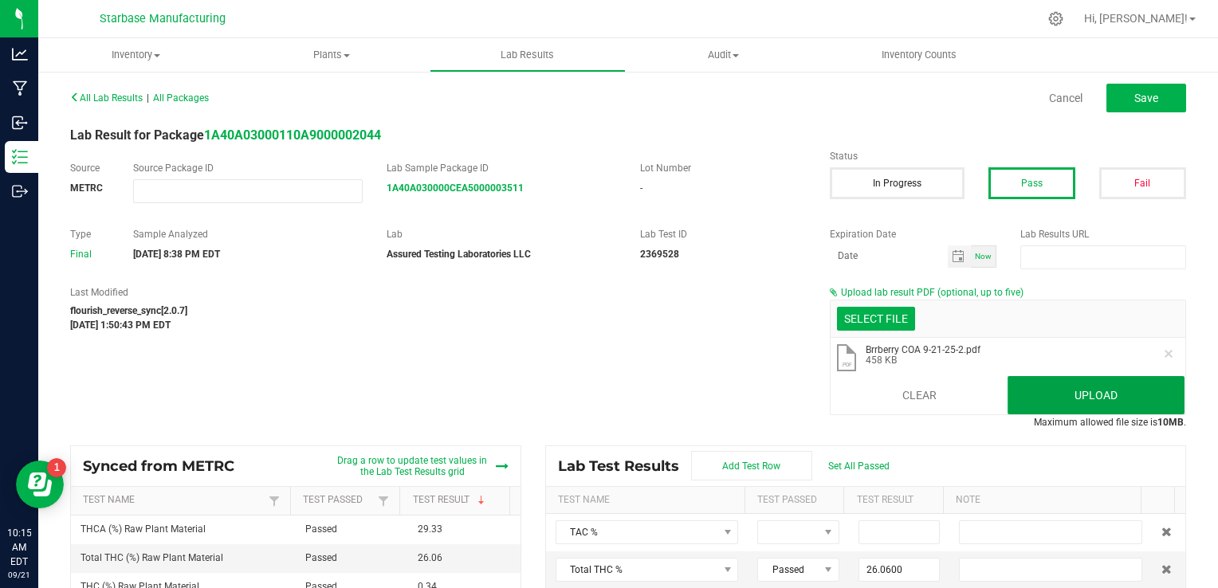
click at [1052, 394] on button "Upload" at bounding box center [1096, 395] width 177 height 38
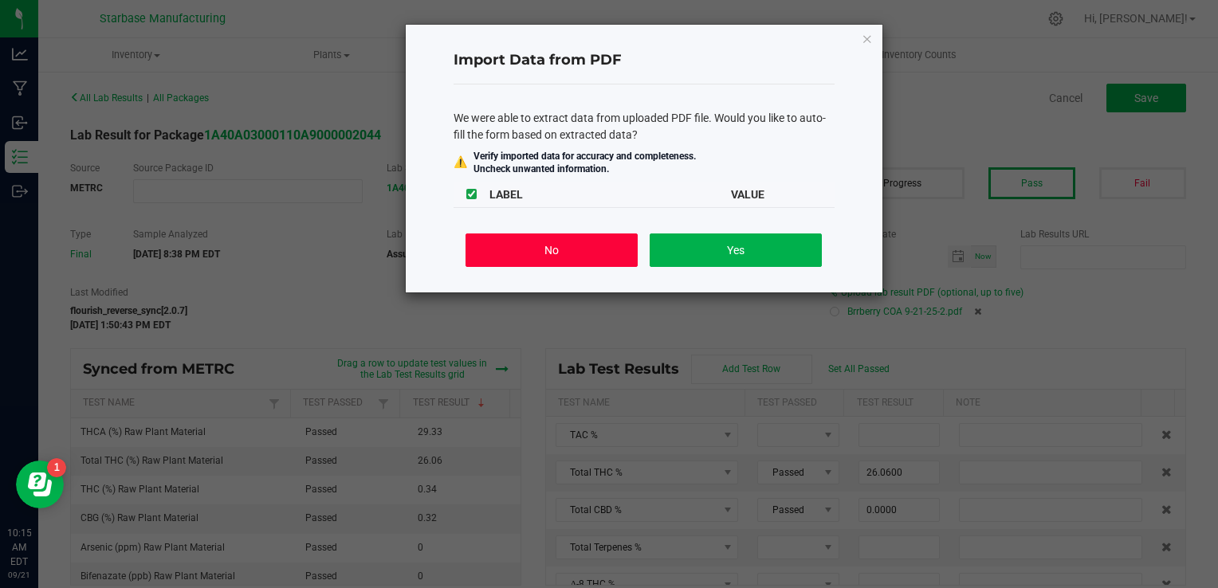
click at [584, 245] on button "No" at bounding box center [551, 250] width 171 height 33
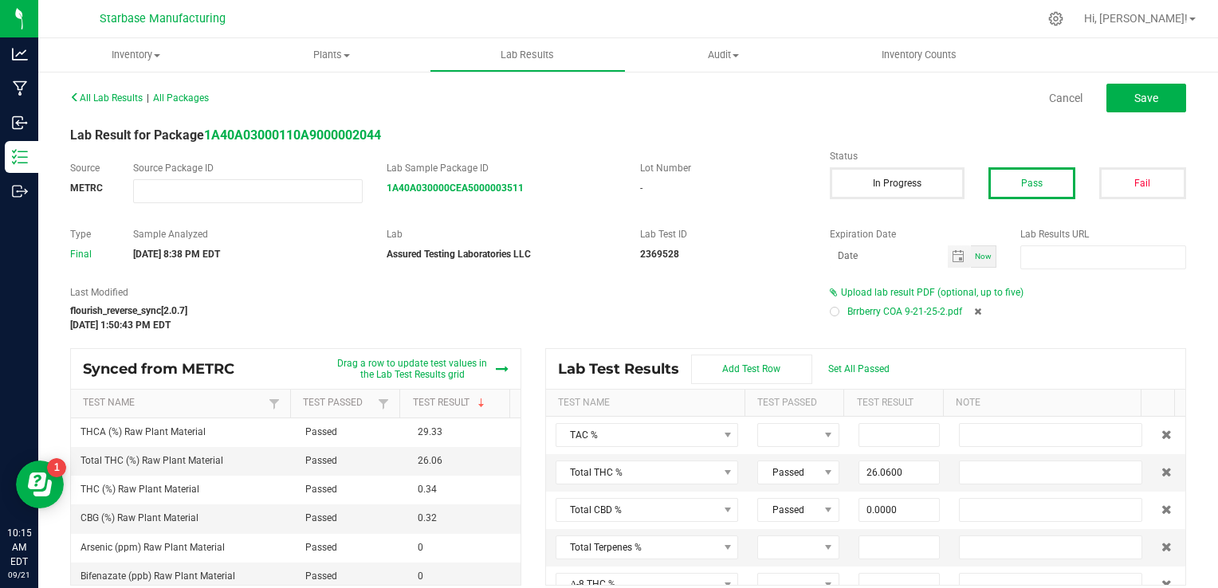
click at [830, 312] on div at bounding box center [835, 312] width 10 height 10
click at [1146, 92] on span "Save" at bounding box center [1146, 98] width 24 height 13
type input "26.0600"
type input "0.0000"
type input "0.3400"
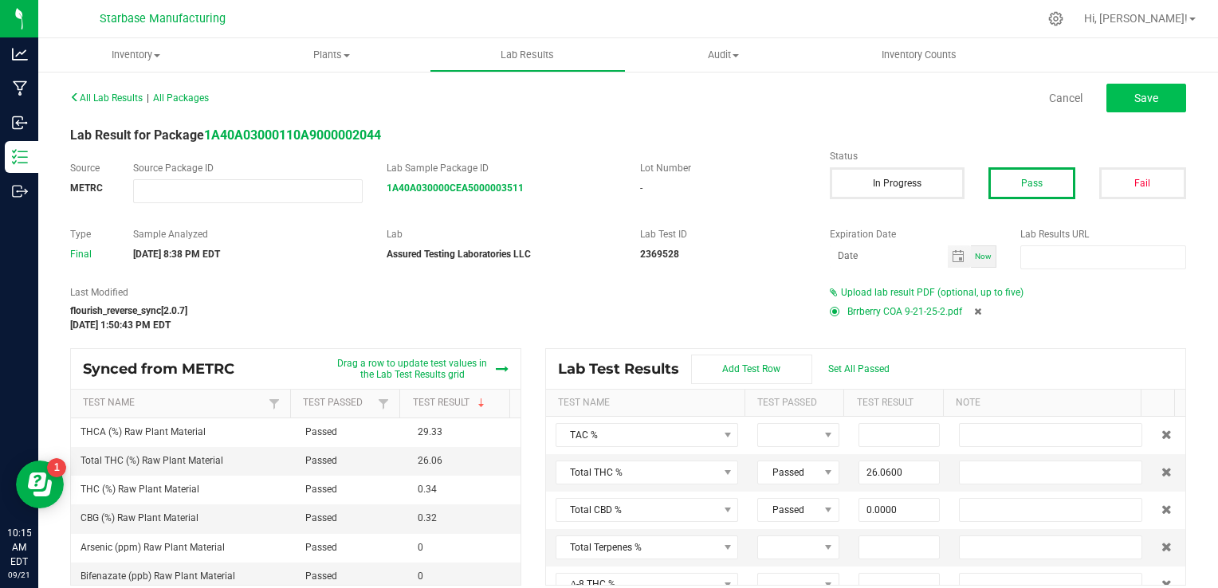
type input "29.3300"
type input "0.0000"
type input "0.3200"
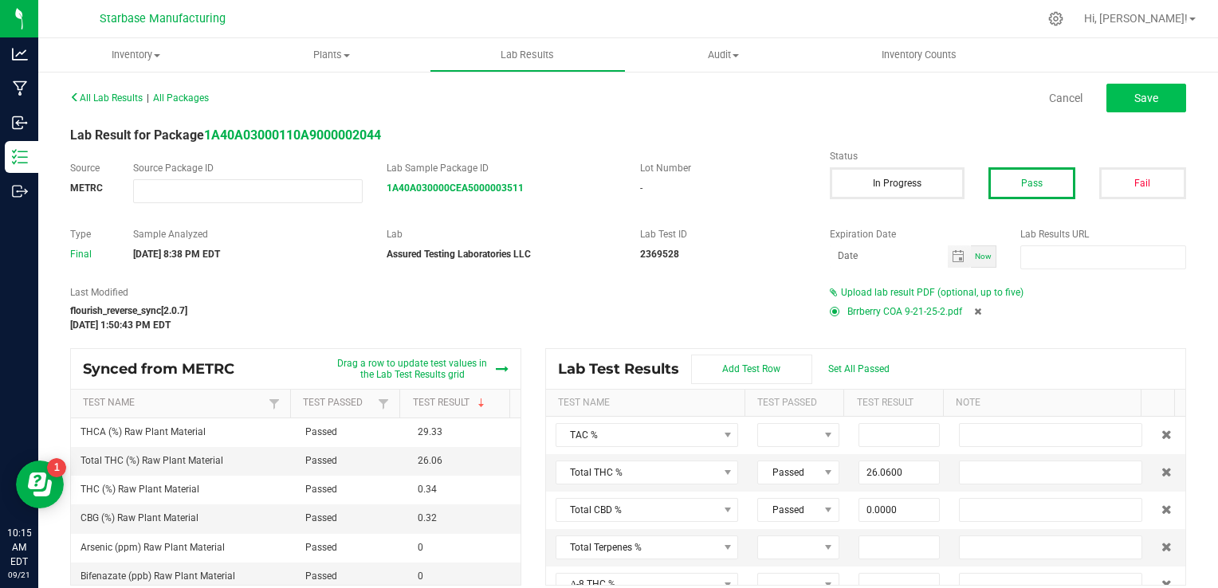
type input "0.0000"
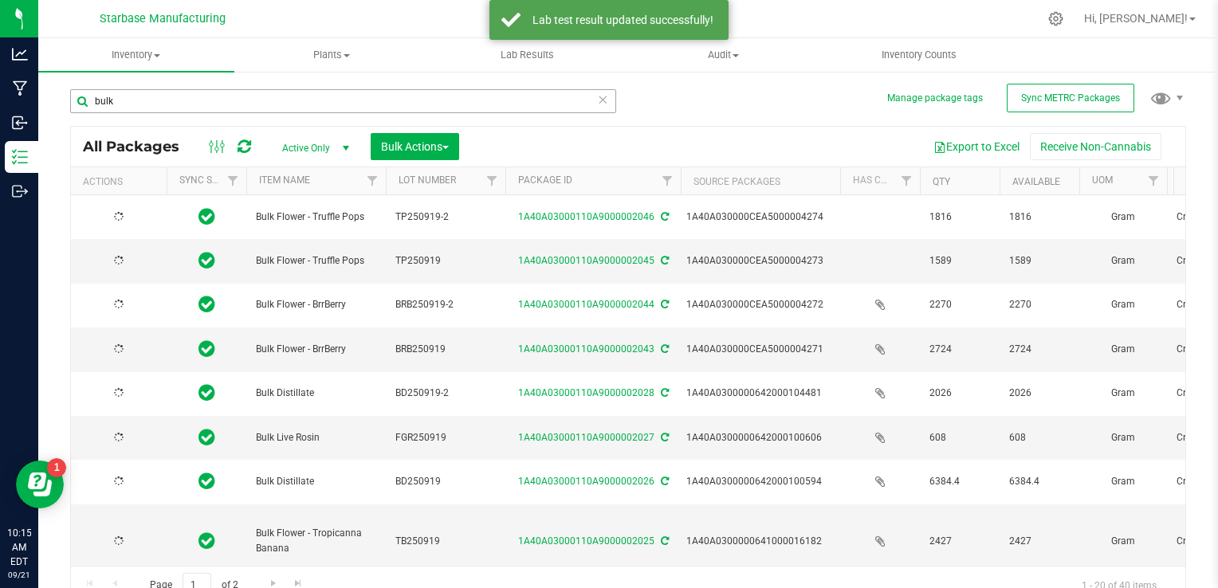
type input "[DATE]"
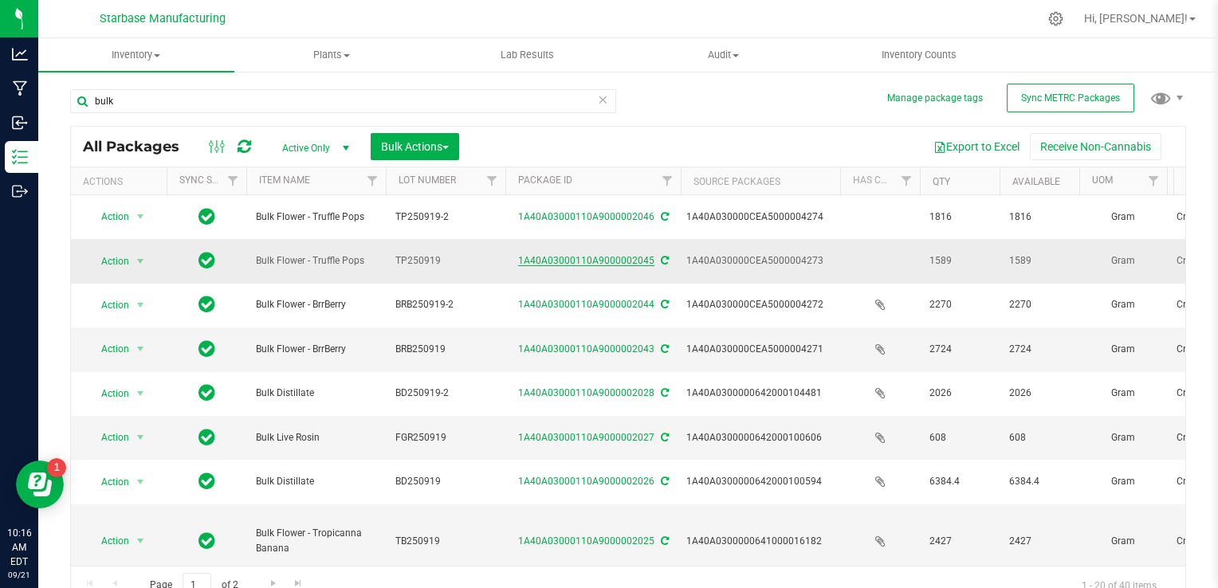
click at [591, 258] on link "1A40A03000110A9000002045" at bounding box center [586, 260] width 136 height 11
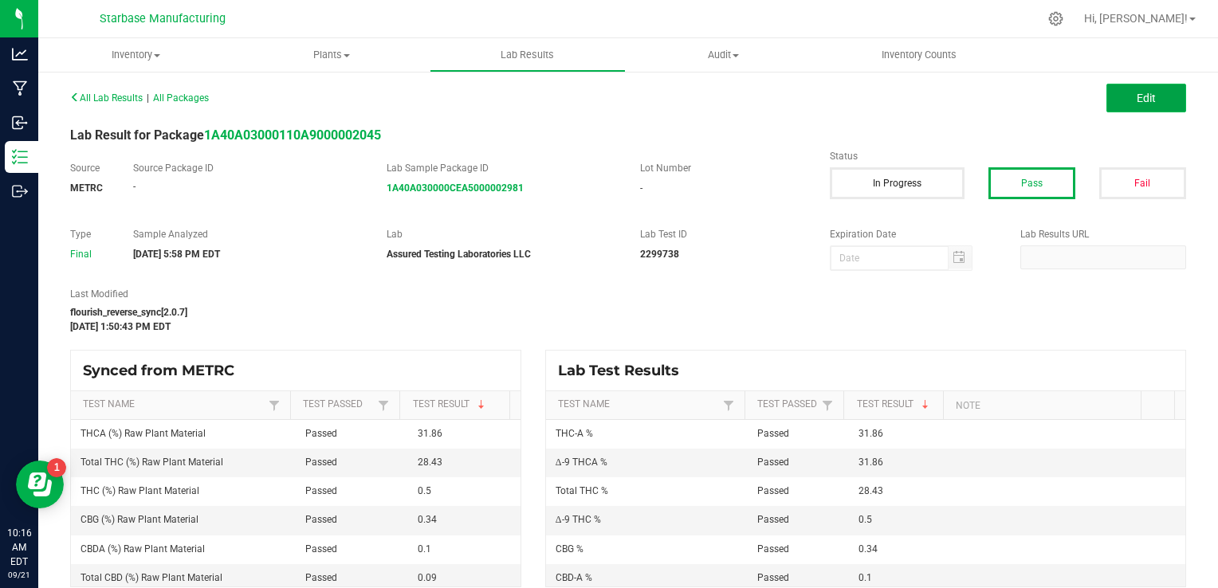
click at [1137, 97] on span "Edit" at bounding box center [1146, 98] width 19 height 13
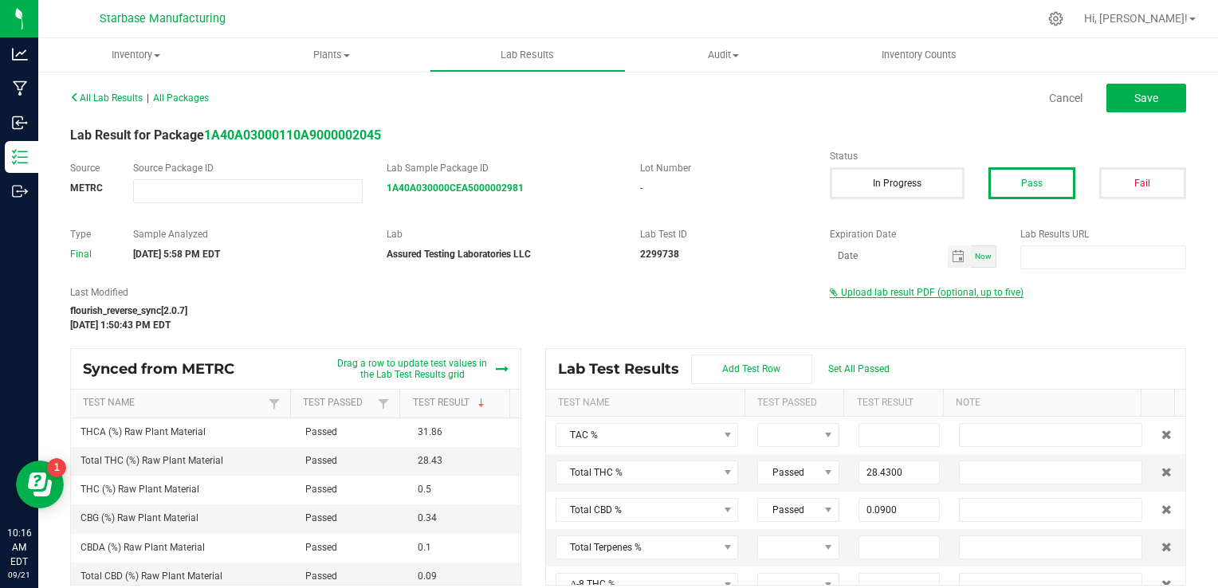
click at [936, 291] on span "Upload lab result PDF (optional, up to five)" at bounding box center [932, 292] width 183 height 11
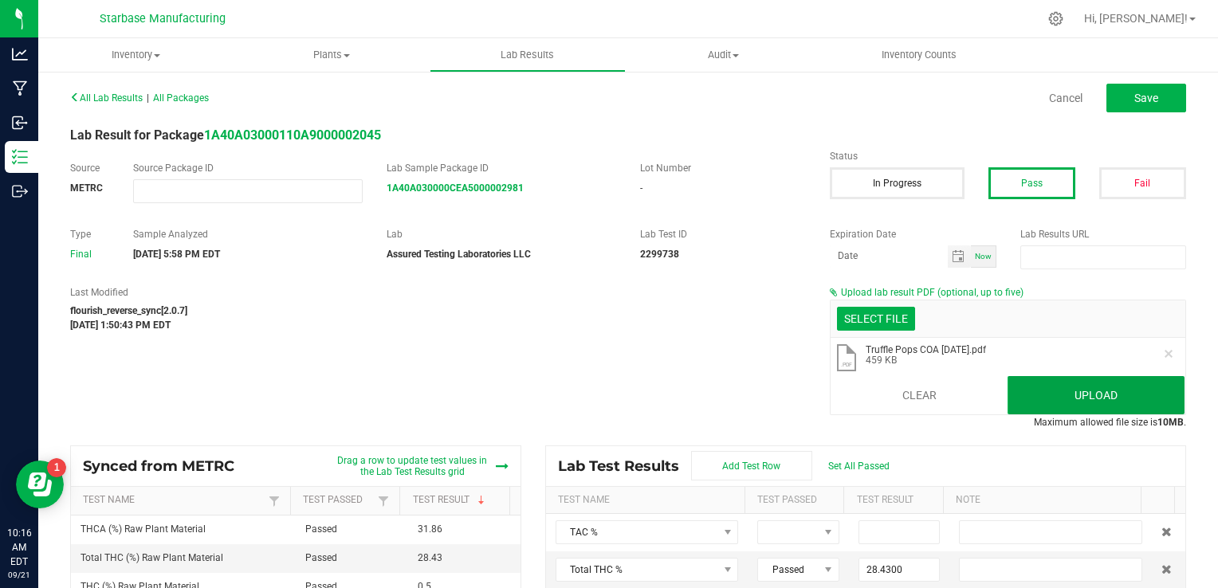
click at [1039, 387] on button "Upload" at bounding box center [1096, 395] width 177 height 38
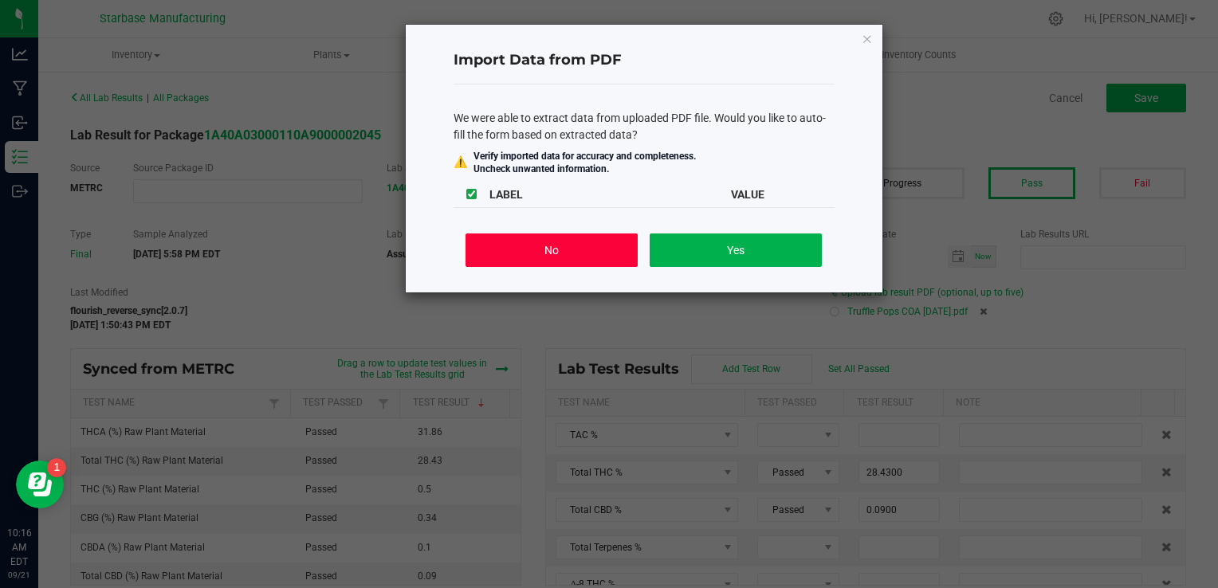
click at [564, 243] on button "No" at bounding box center [551, 250] width 171 height 33
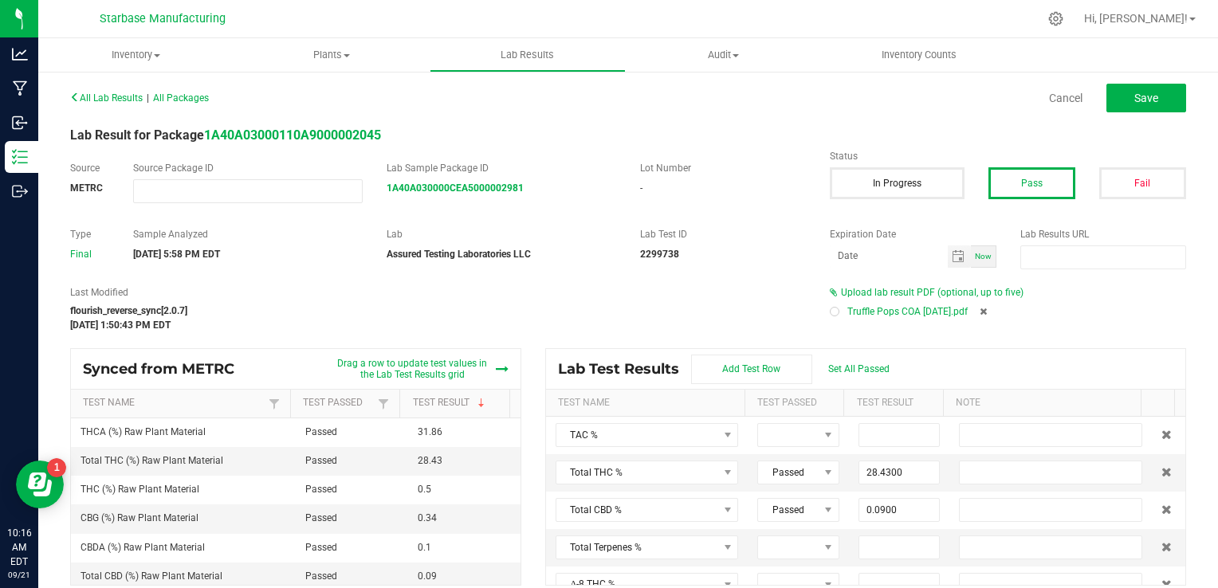
click at [832, 311] on div at bounding box center [834, 311] width 5 height 5
click at [1136, 97] on span "Save" at bounding box center [1146, 98] width 24 height 13
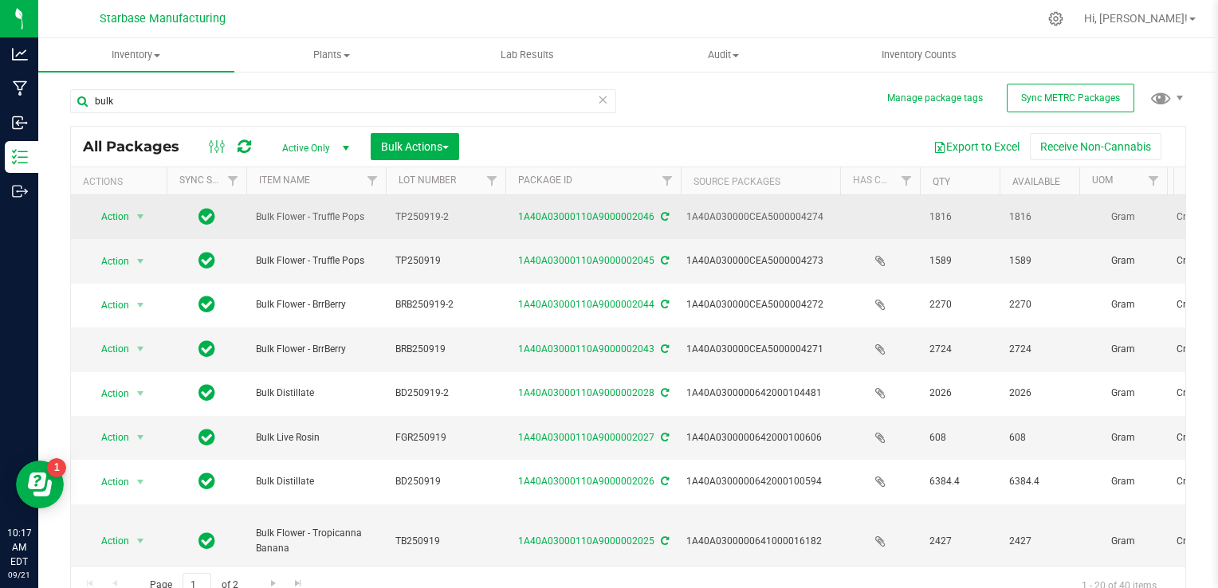
click at [576, 210] on div "1A40A03000110A9000002046" at bounding box center [593, 217] width 180 height 15
click at [579, 215] on link "1A40A03000110A9000002046" at bounding box center [586, 216] width 136 height 11
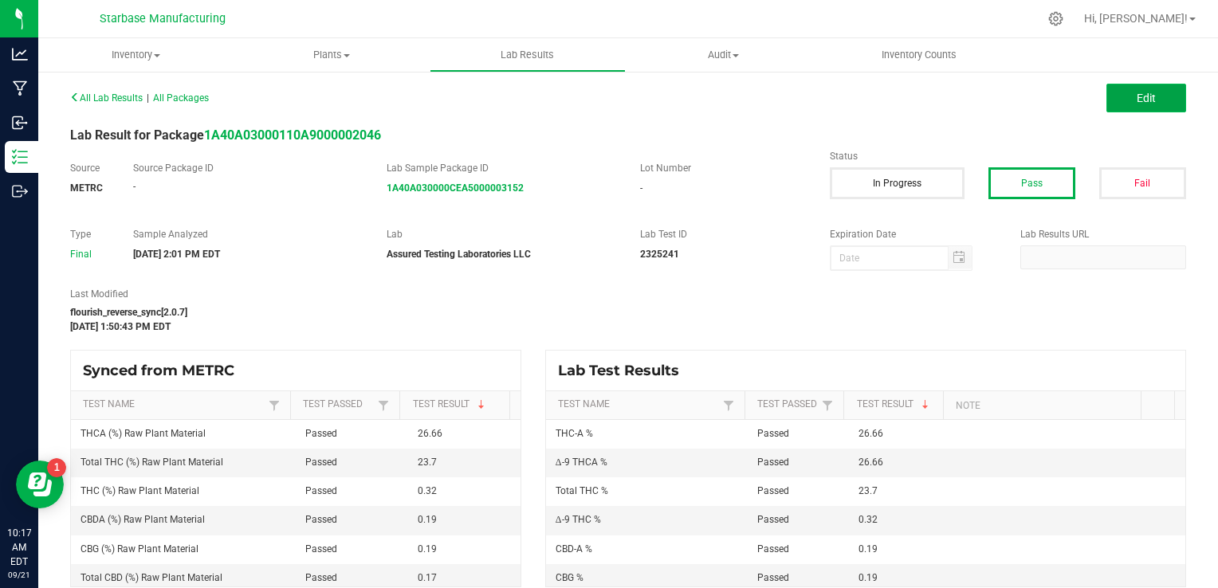
click at [1137, 94] on span "Edit" at bounding box center [1146, 98] width 19 height 13
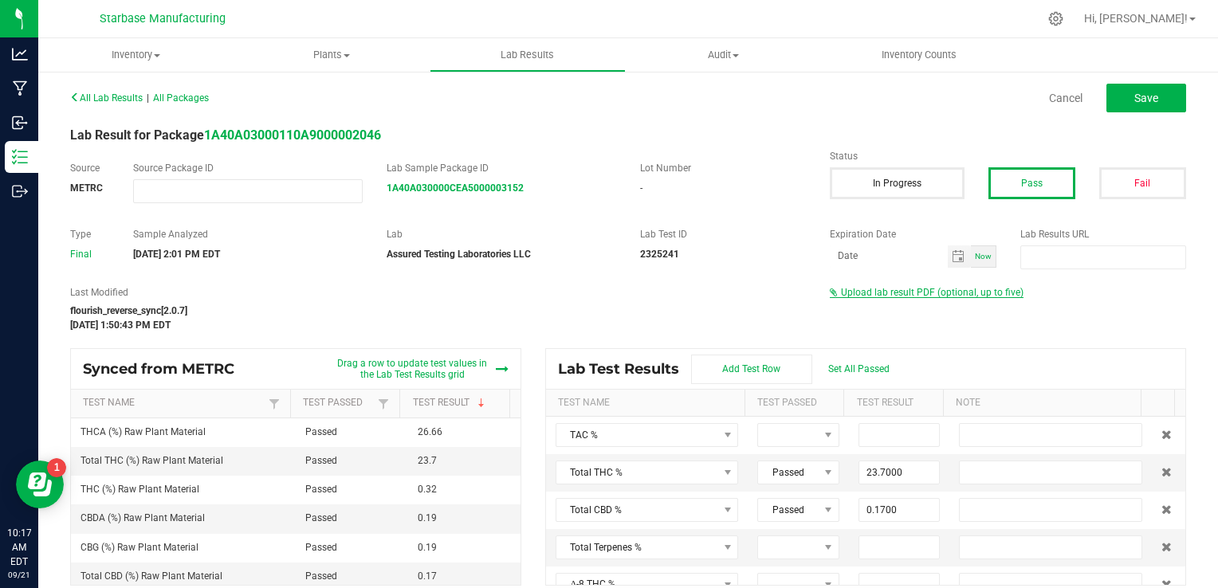
click at [877, 296] on span "Upload lab result PDF (optional, up to five)" at bounding box center [932, 292] width 183 height 11
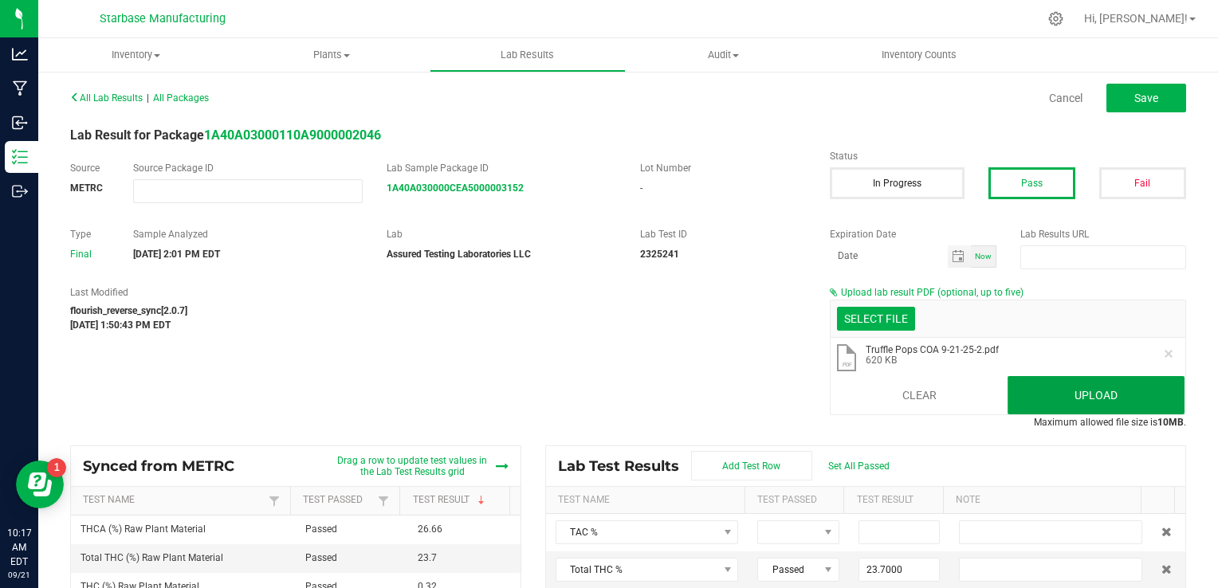
click at [1055, 396] on button "Upload" at bounding box center [1096, 395] width 177 height 38
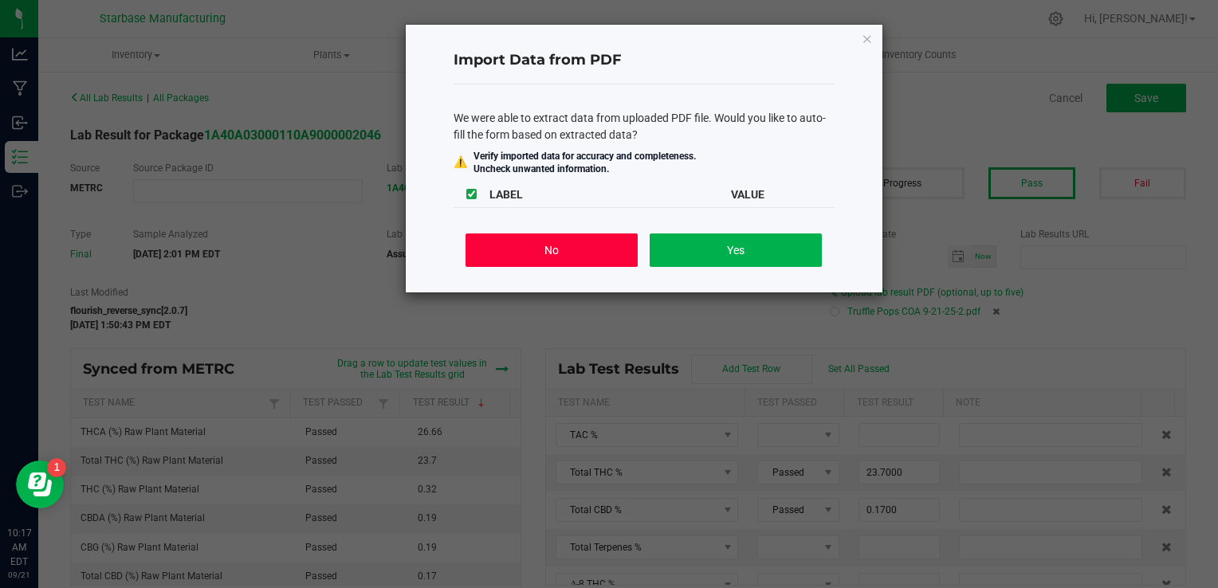
click at [579, 257] on button "No" at bounding box center [551, 250] width 171 height 33
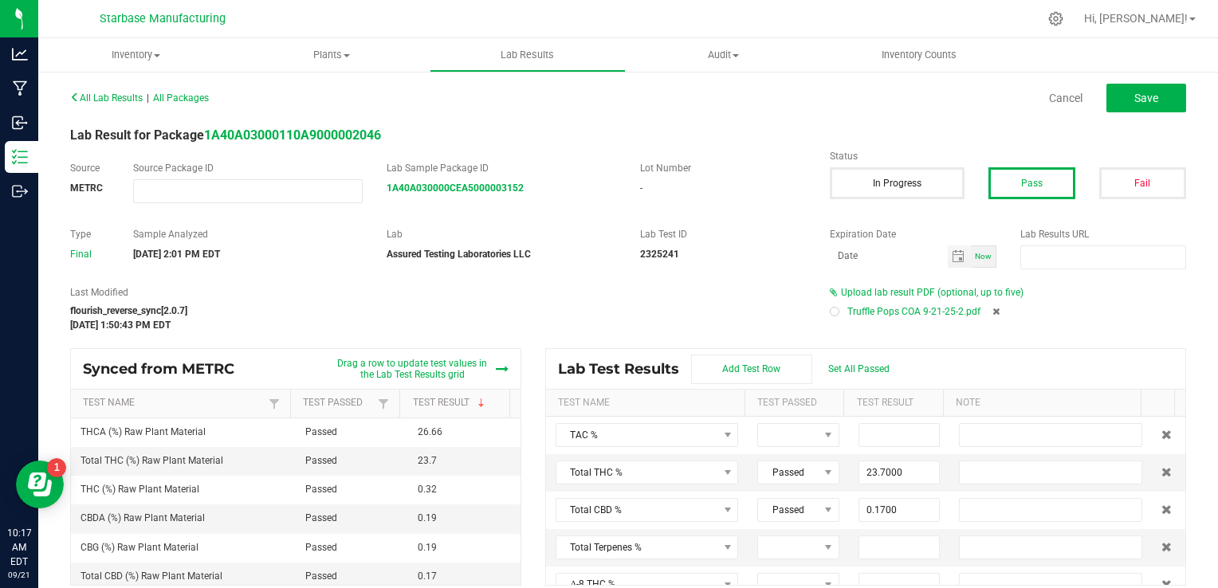
click at [832, 313] on div at bounding box center [834, 311] width 5 height 5
click at [1134, 92] on span "Save" at bounding box center [1146, 98] width 24 height 13
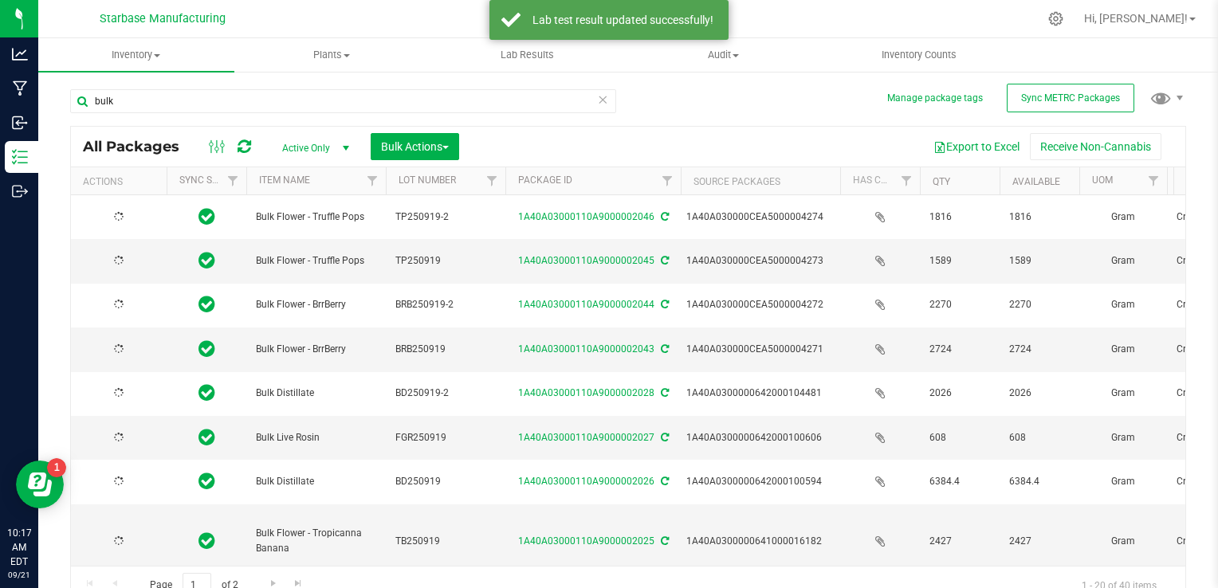
type input "[DATE]"
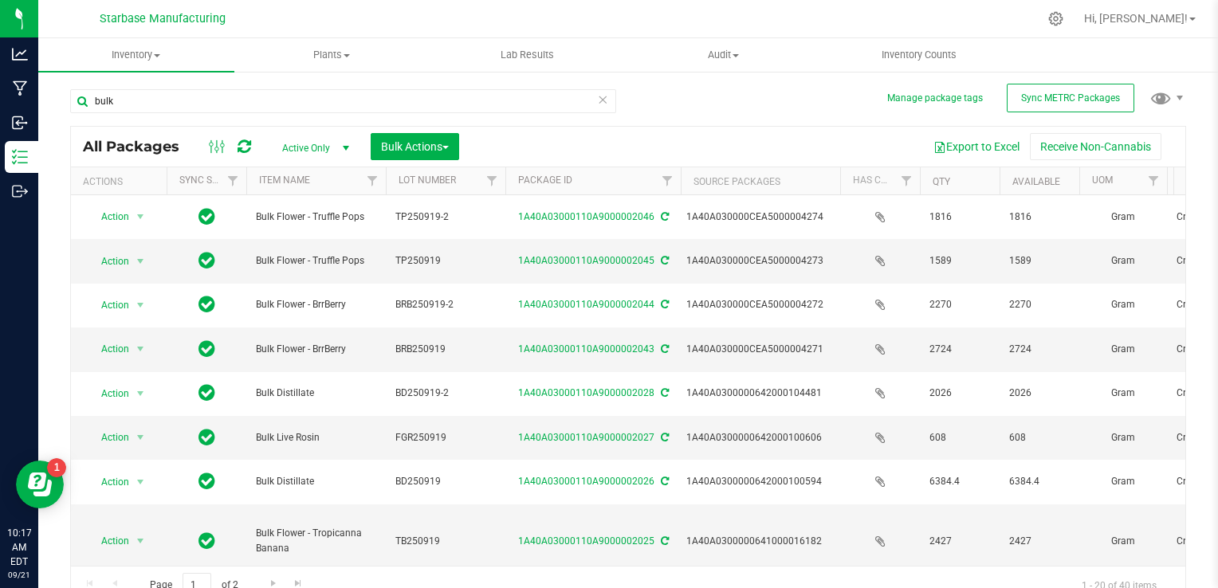
click at [597, 99] on icon at bounding box center [602, 98] width 11 height 19
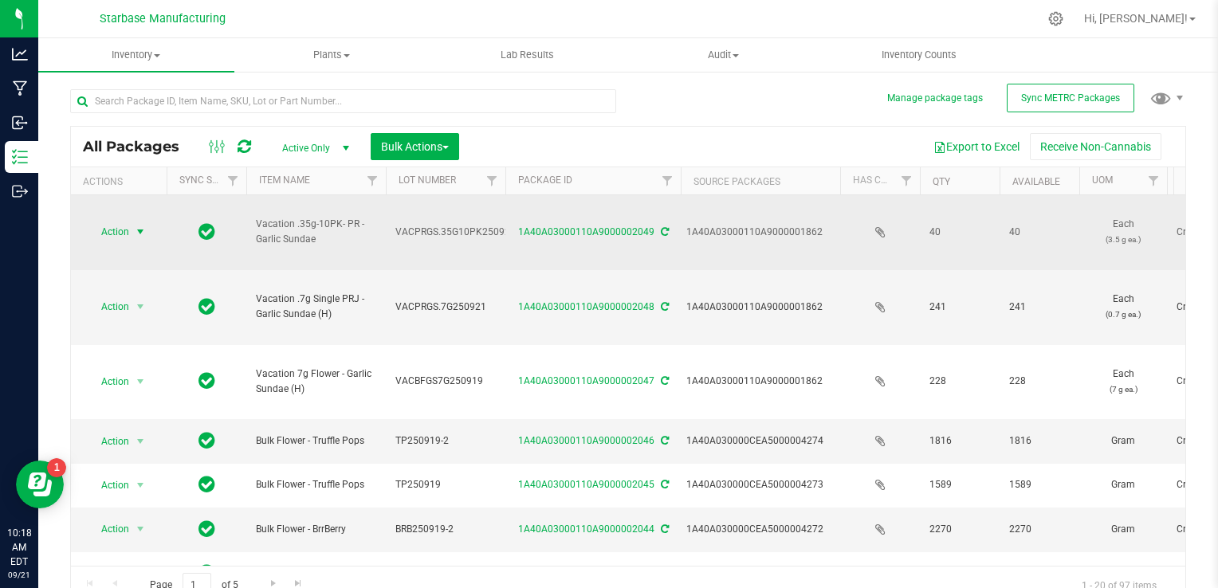
click at [116, 221] on span "Action" at bounding box center [108, 232] width 43 height 22
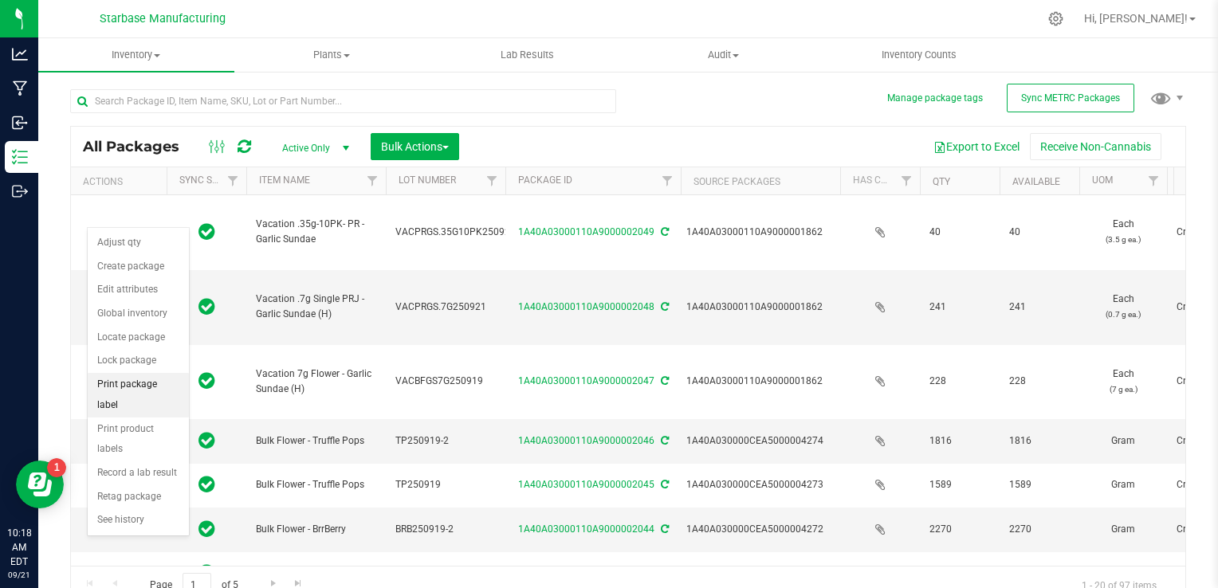
click at [121, 386] on li "Print package label" at bounding box center [138, 395] width 101 height 44
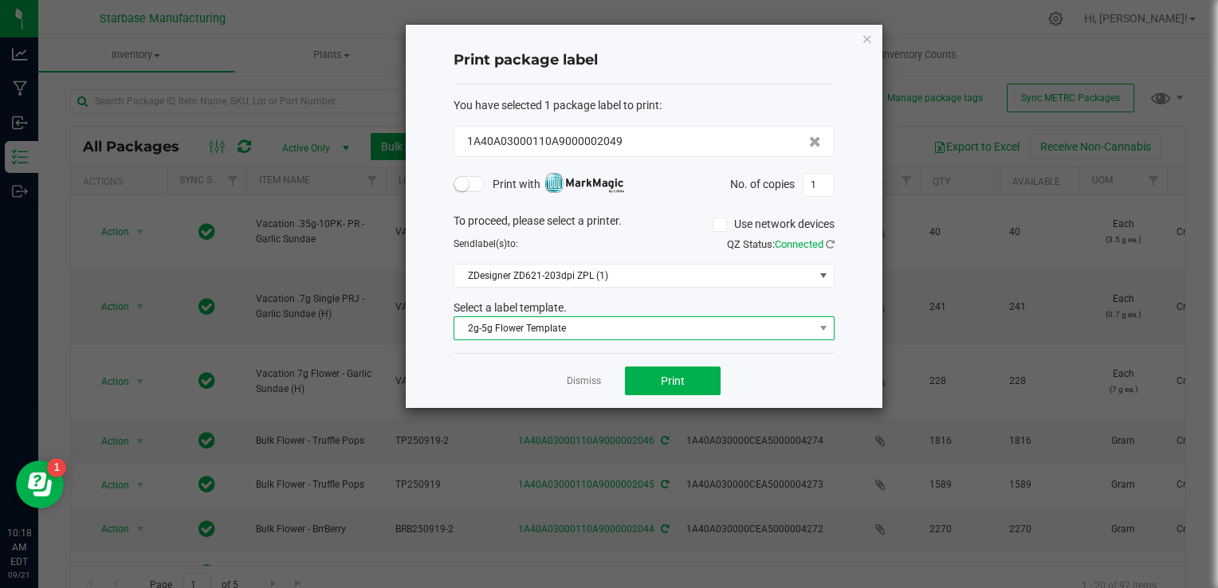
click at [603, 322] on span "2g-5g Flower Template" at bounding box center [634, 328] width 360 height 22
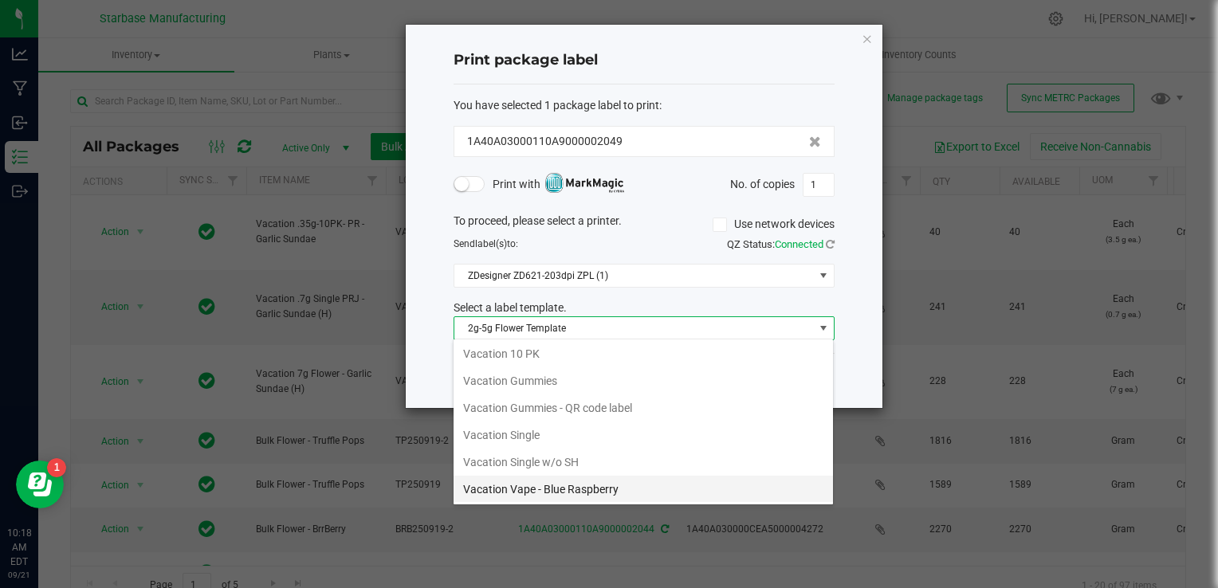
scroll to position [242, 0]
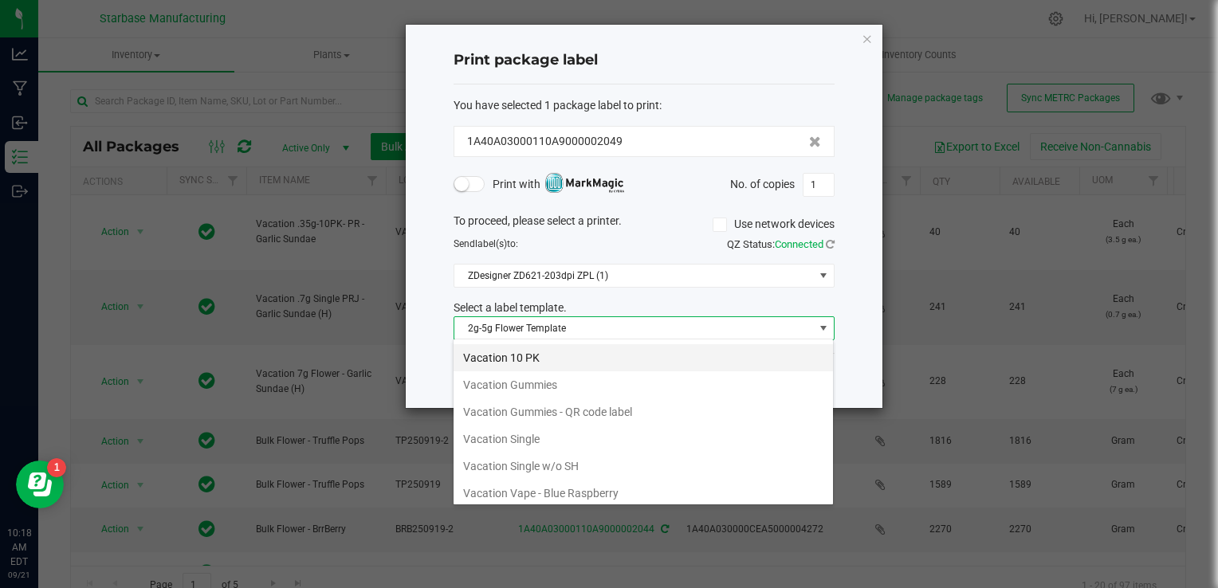
click at [589, 359] on li "Vacation 10 PK" at bounding box center [643, 357] width 379 height 27
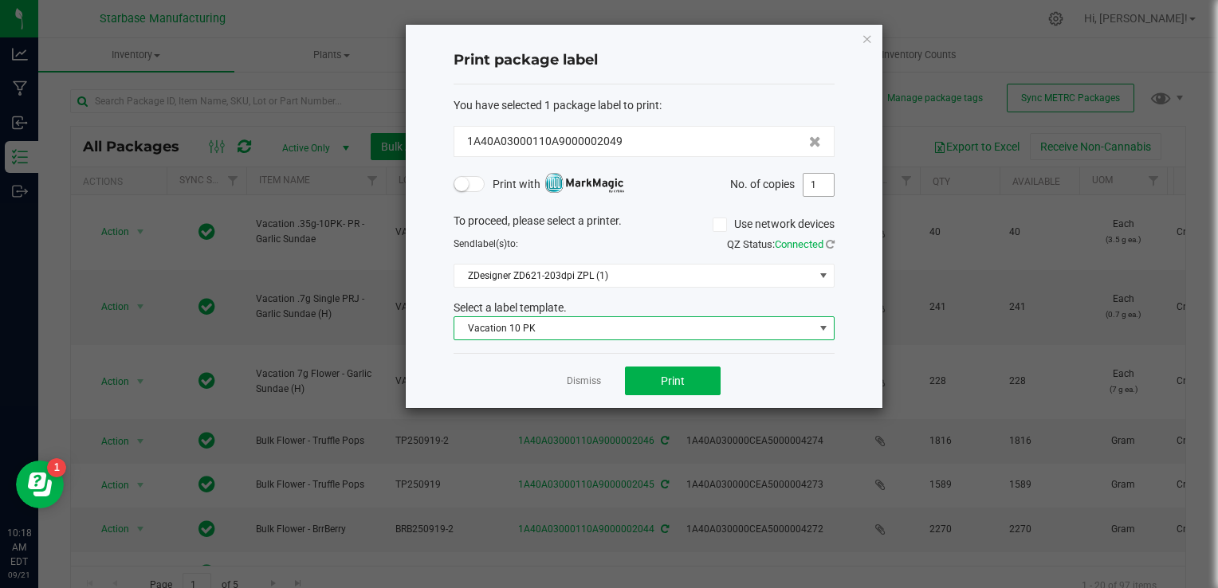
click at [823, 187] on input "1" at bounding box center [819, 185] width 30 height 22
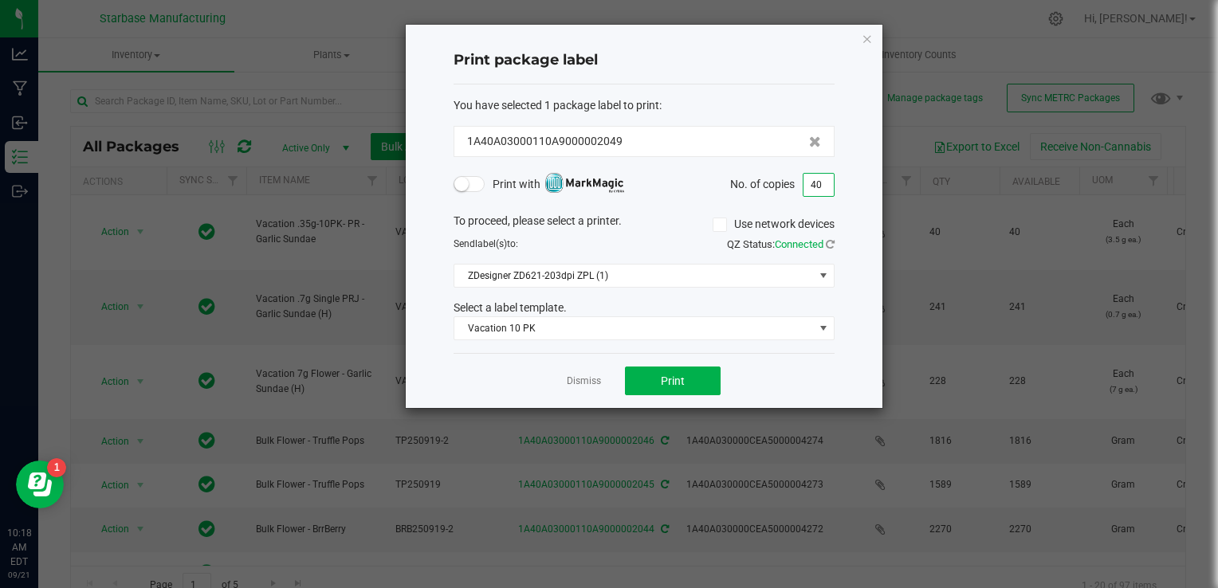
click at [829, 180] on input "40" at bounding box center [819, 185] width 30 height 22
click at [681, 375] on span "Print" at bounding box center [673, 381] width 24 height 13
click at [823, 183] on input "1" at bounding box center [819, 185] width 30 height 22
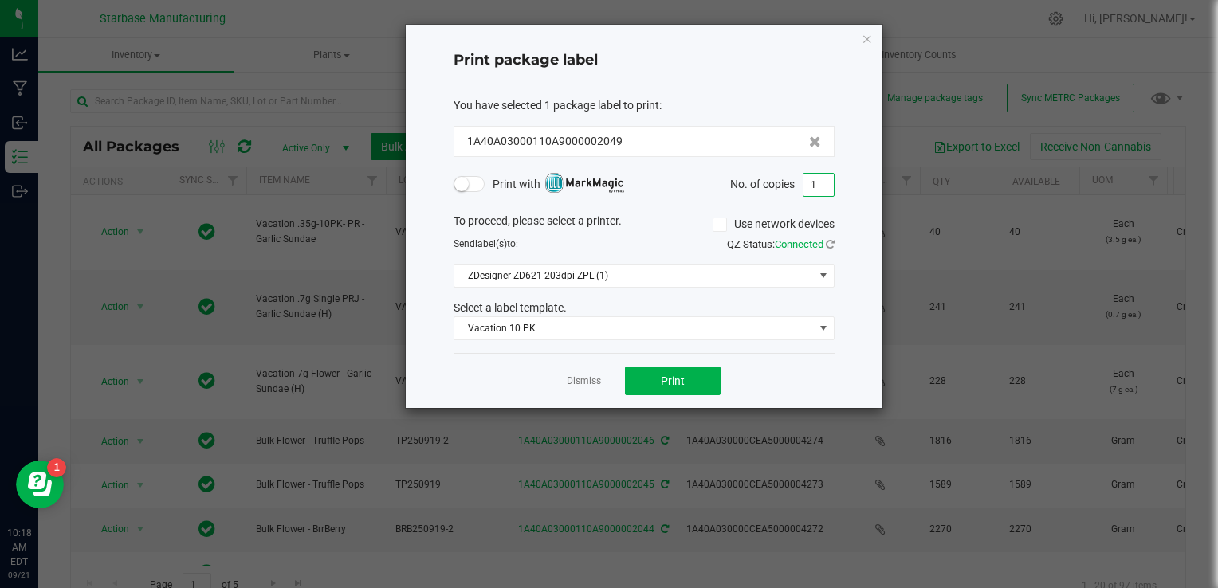
click at [823, 183] on input "1" at bounding box center [819, 185] width 30 height 22
type input "40"
click at [657, 384] on button "Print" at bounding box center [673, 381] width 96 height 29
click at [595, 386] on link "Dismiss" at bounding box center [584, 382] width 34 height 14
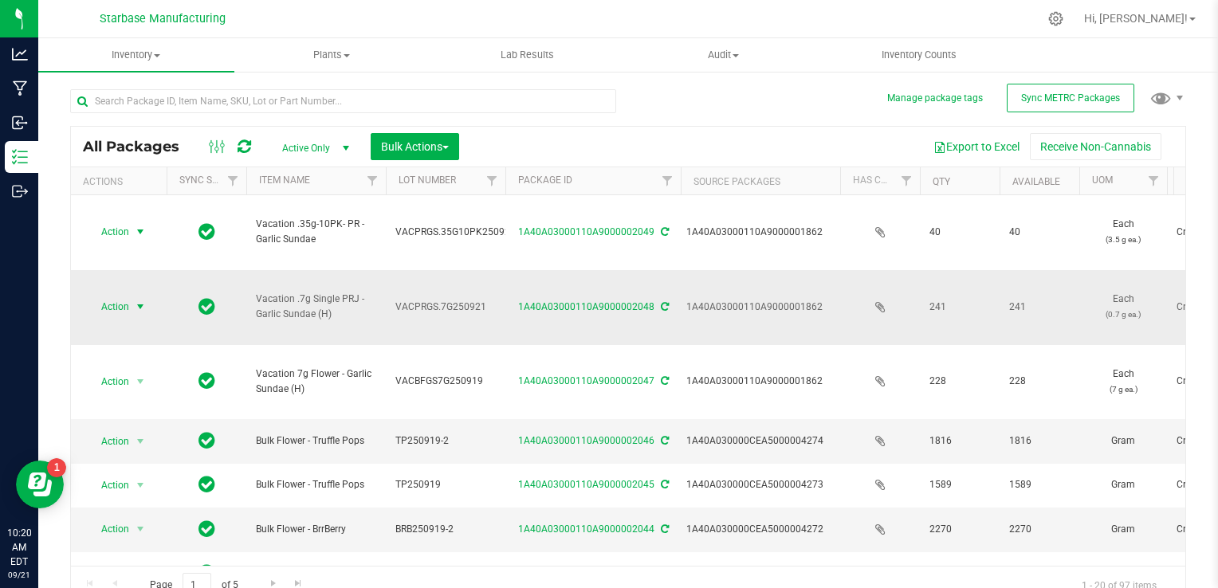
click at [121, 296] on span "Action" at bounding box center [108, 307] width 43 height 22
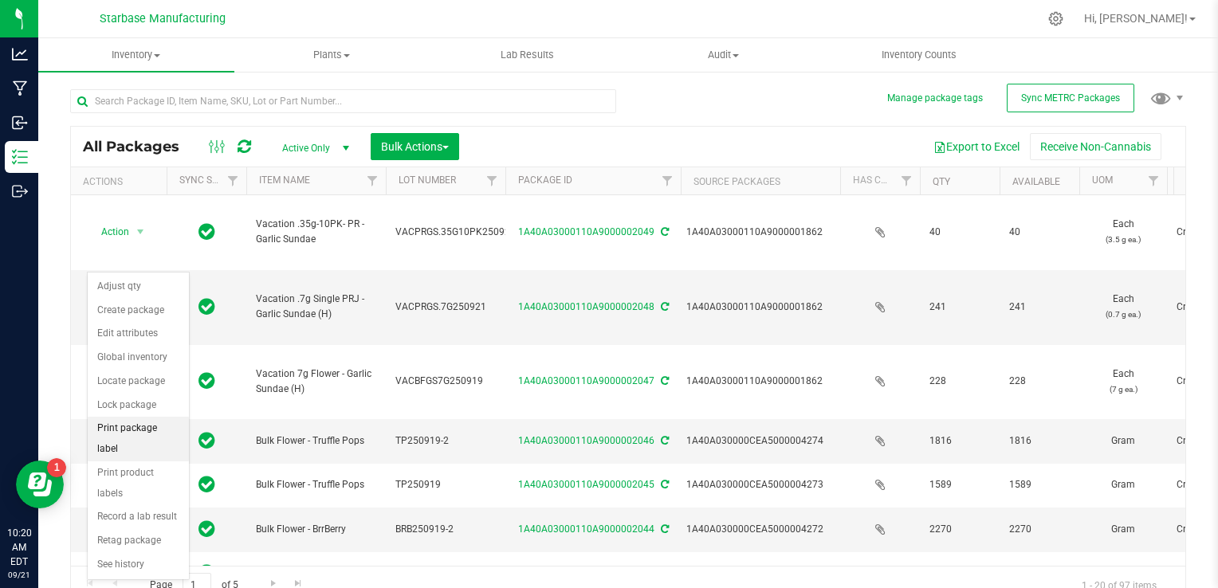
click at [148, 430] on li "Print package label" at bounding box center [138, 439] width 101 height 44
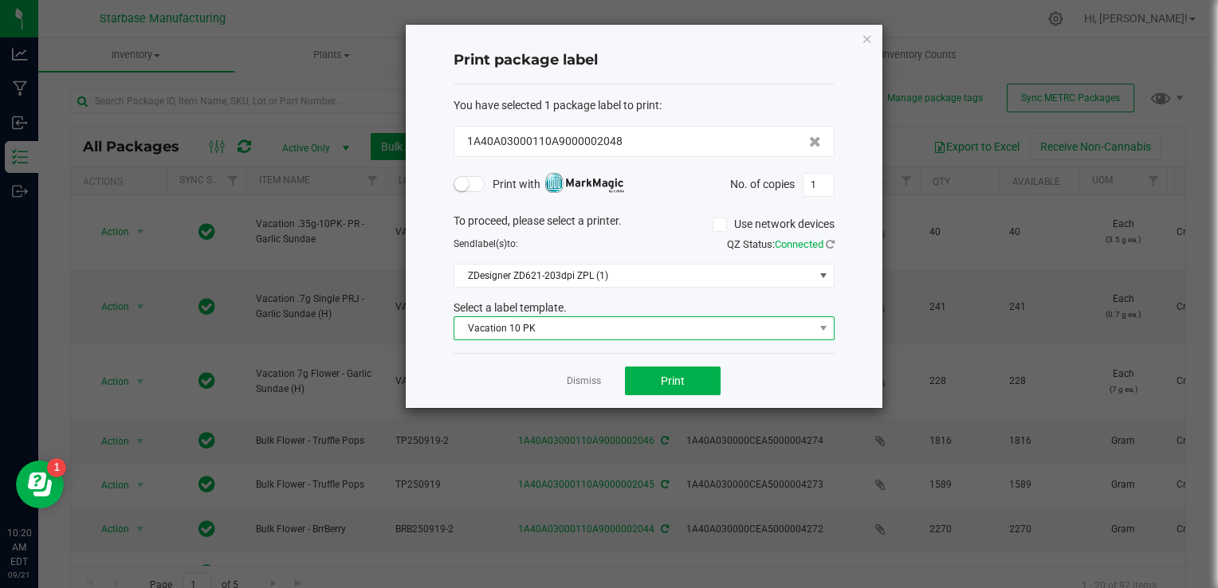
click at [613, 330] on span "Vacation 10 PK" at bounding box center [634, 328] width 360 height 22
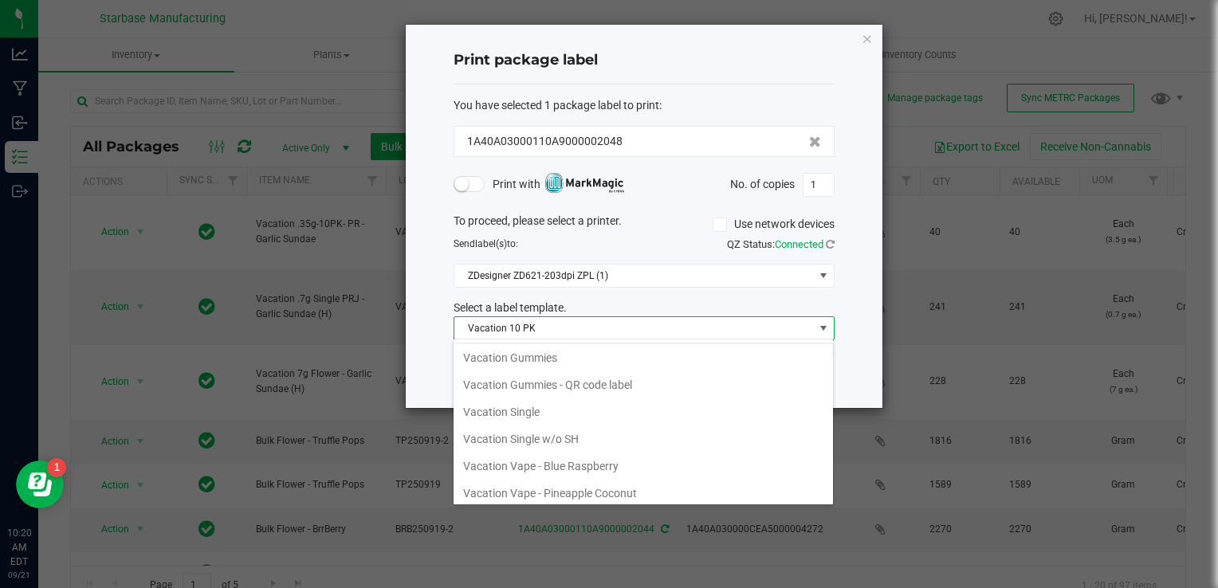
scroll to position [322, 0]
click at [592, 354] on li "Vacation Single" at bounding box center [643, 359] width 379 height 27
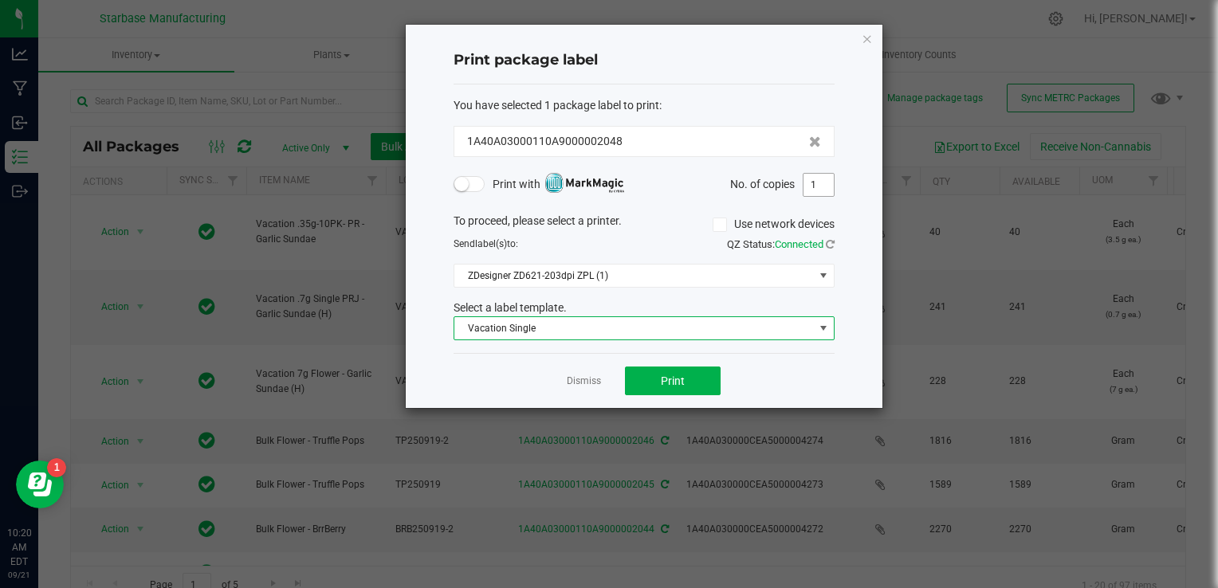
click at [823, 179] on input "1" at bounding box center [819, 185] width 30 height 22
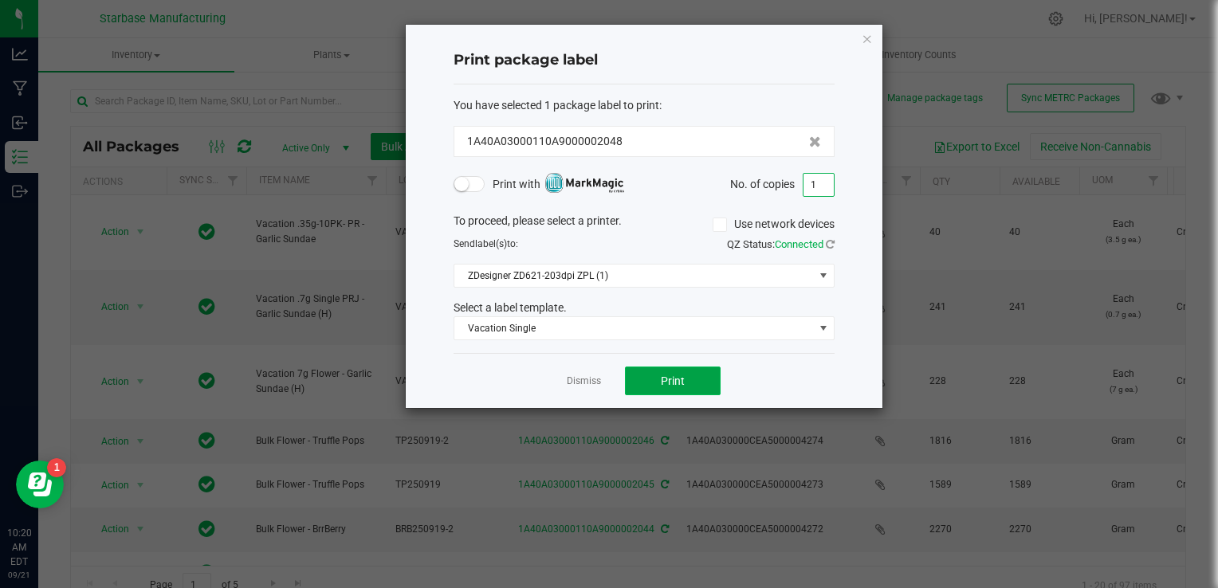
click at [673, 389] on button "Print" at bounding box center [673, 381] width 96 height 29
click at [821, 175] on input "1" at bounding box center [819, 185] width 30 height 22
type input "241"
click at [688, 382] on button "Print" at bounding box center [673, 381] width 96 height 29
click at [568, 370] on div "Dismiss Print" at bounding box center [644, 380] width 381 height 55
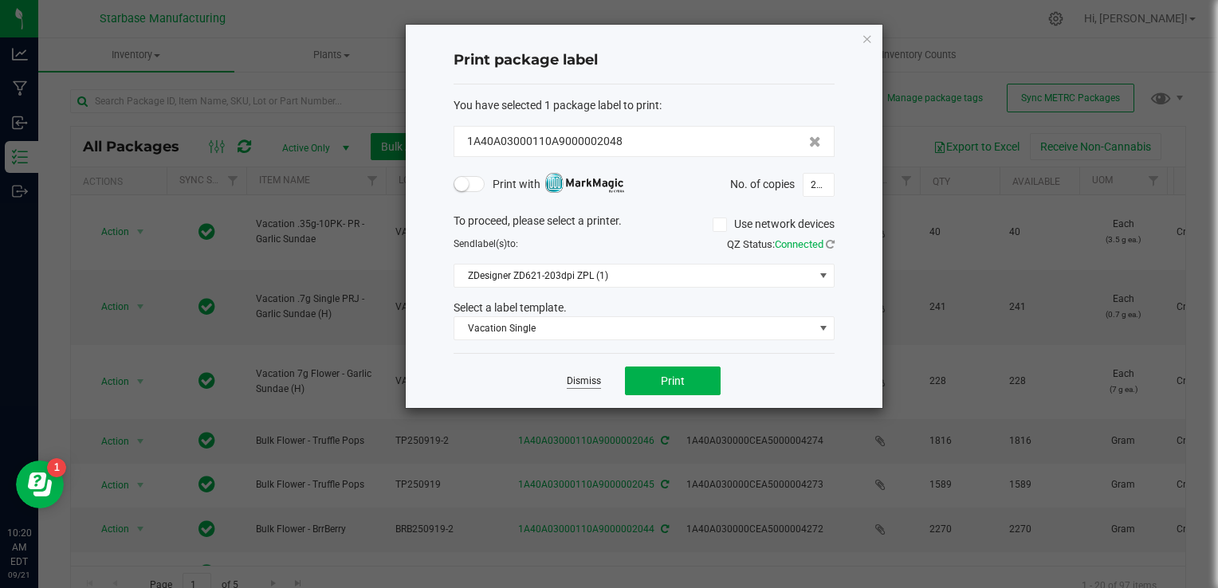
click at [575, 375] on link "Dismiss" at bounding box center [584, 382] width 34 height 14
